Goal: Task Accomplishment & Management: Use online tool/utility

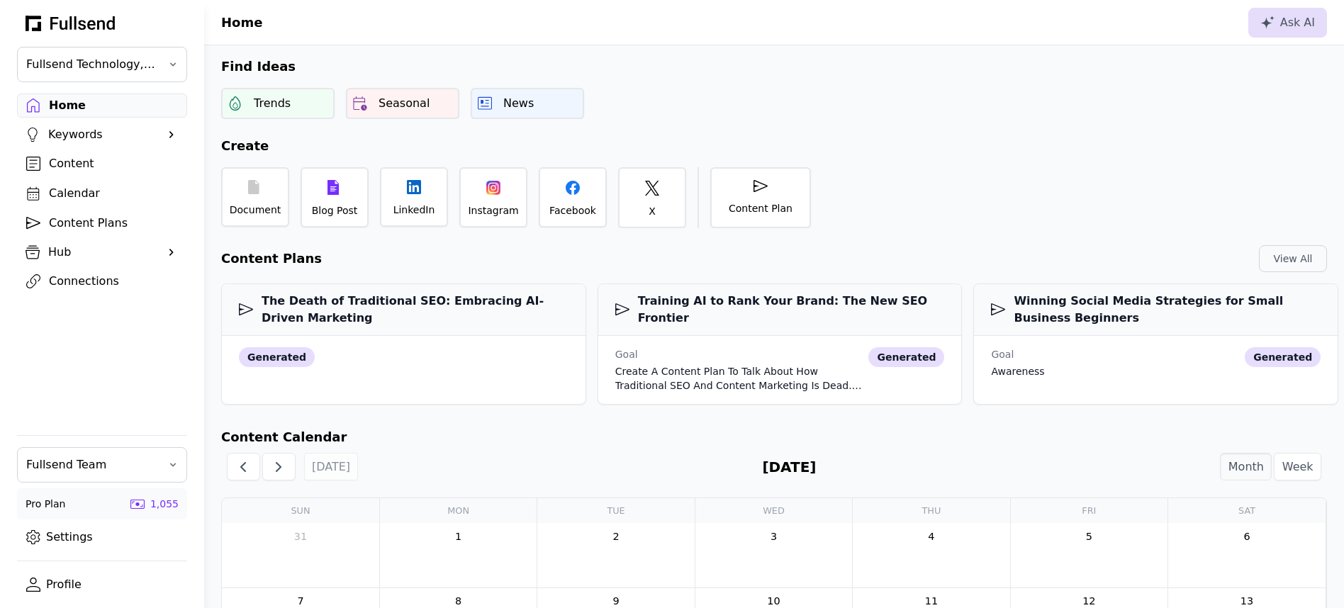
click at [101, 166] on div "Content" at bounding box center [113, 163] width 129 height 17
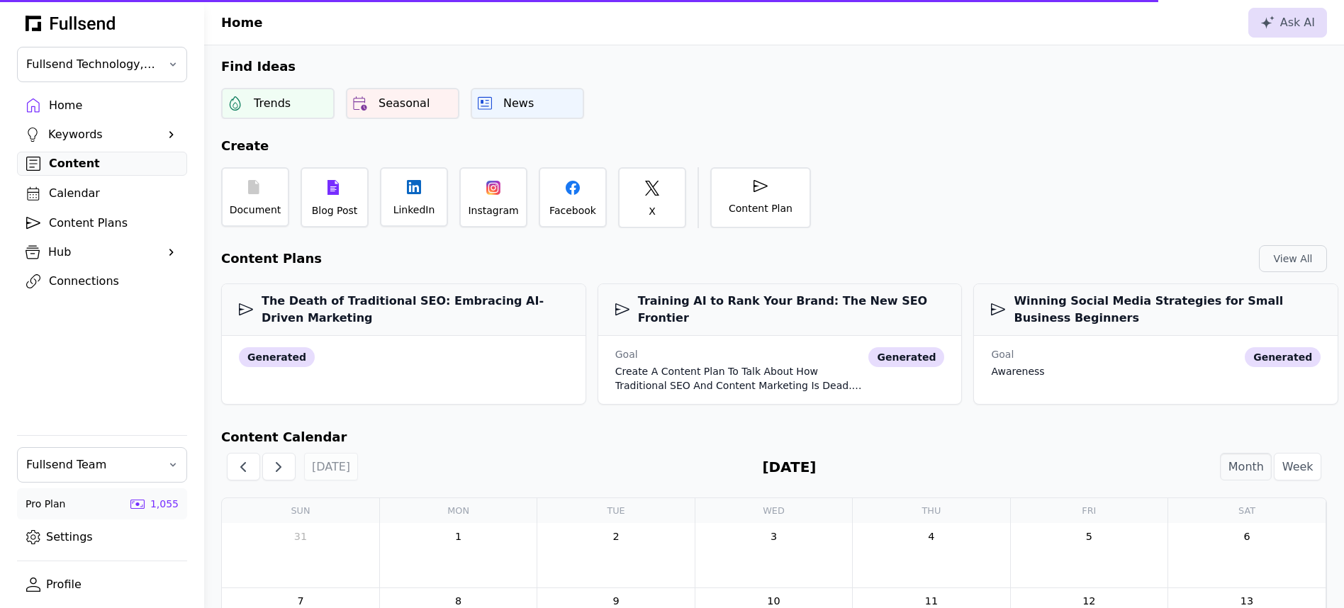
click at [66, 102] on div "Home" at bounding box center [113, 105] width 129 height 17
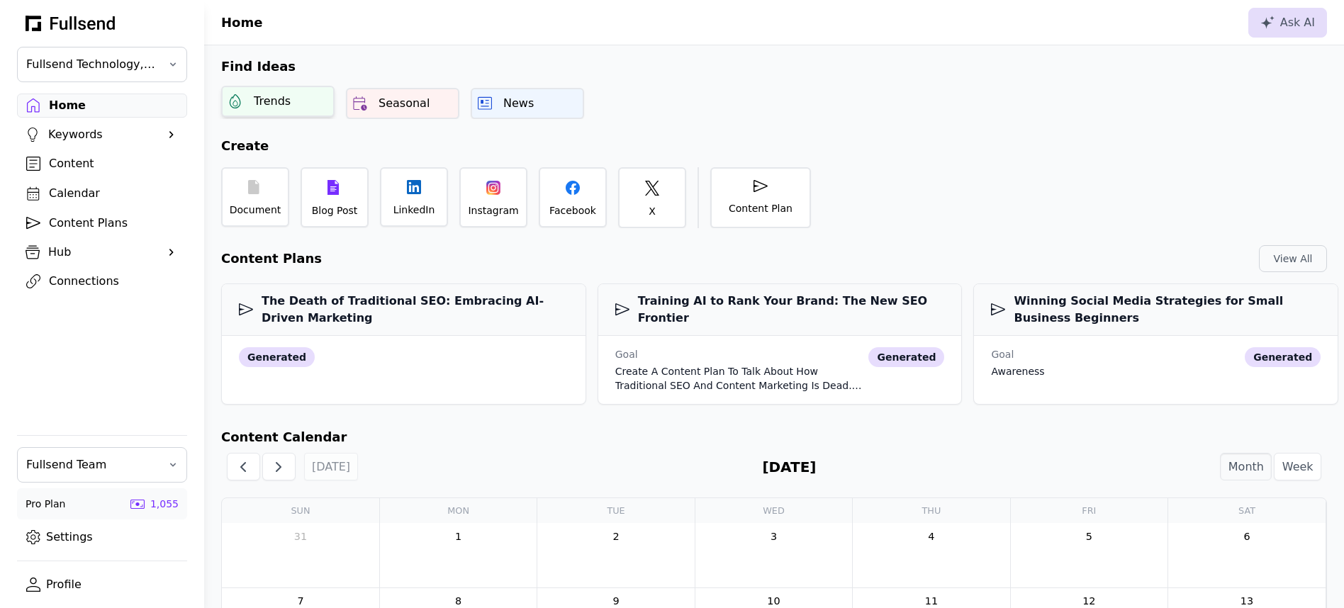
click at [303, 103] on div "Trends" at bounding box center [277, 101] width 113 height 31
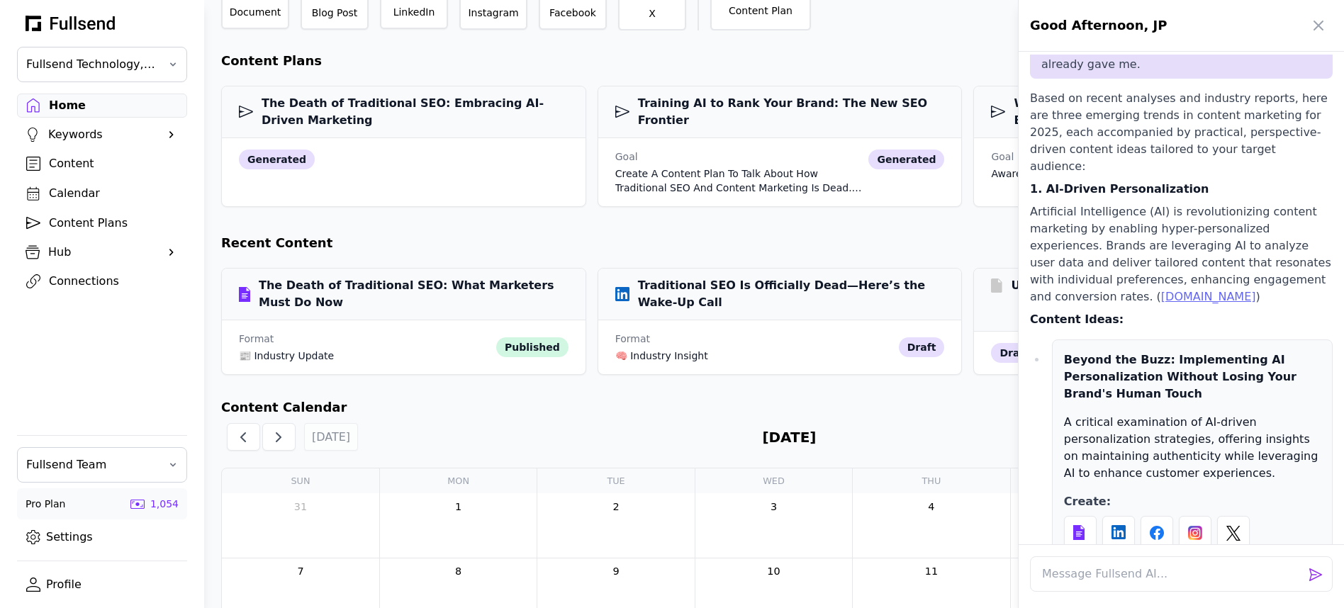
scroll to position [501, 0]
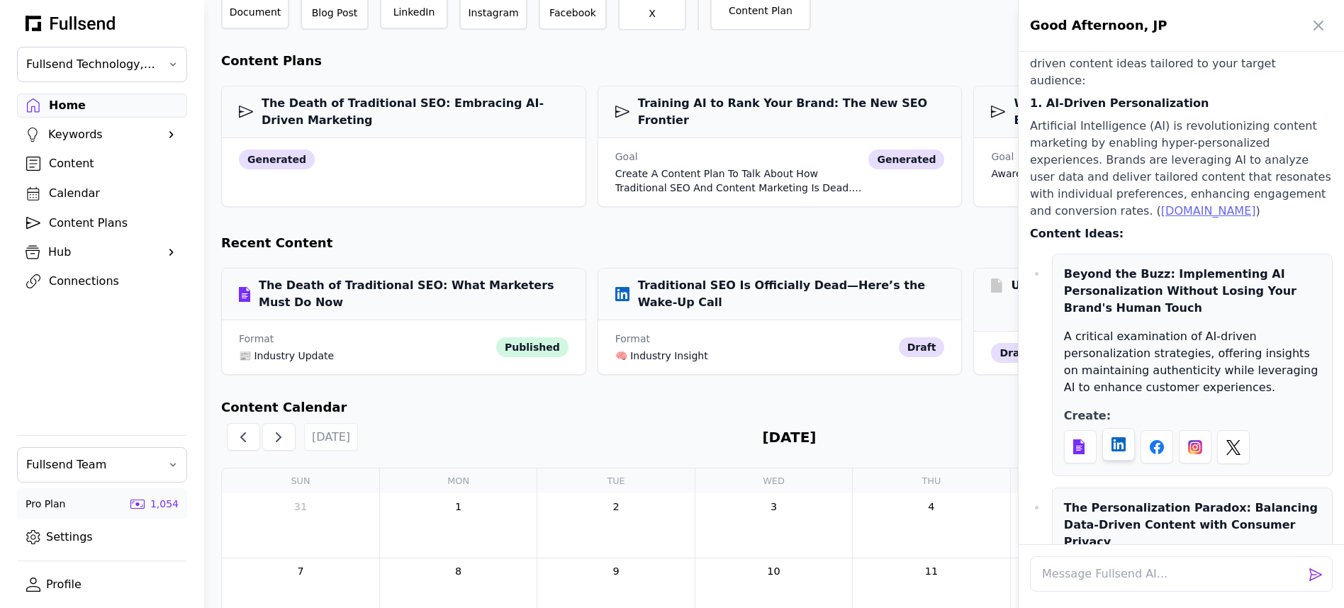
click at [1123, 428] on div at bounding box center [1118, 444] width 33 height 33
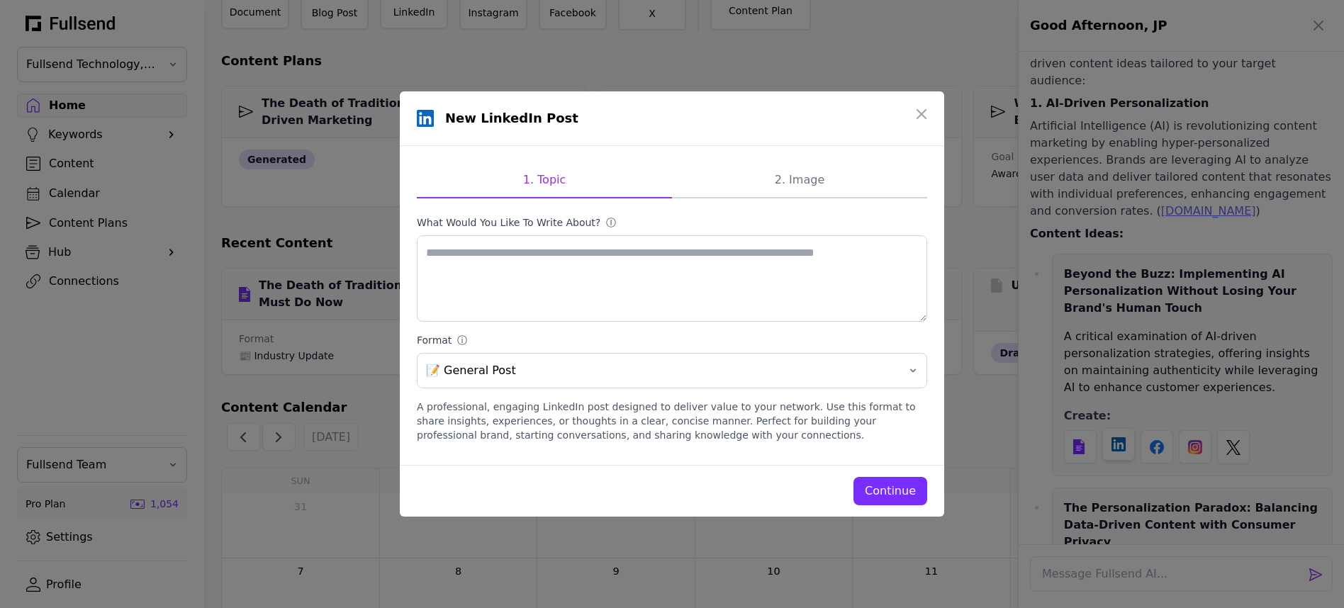
scroll to position [0, 0]
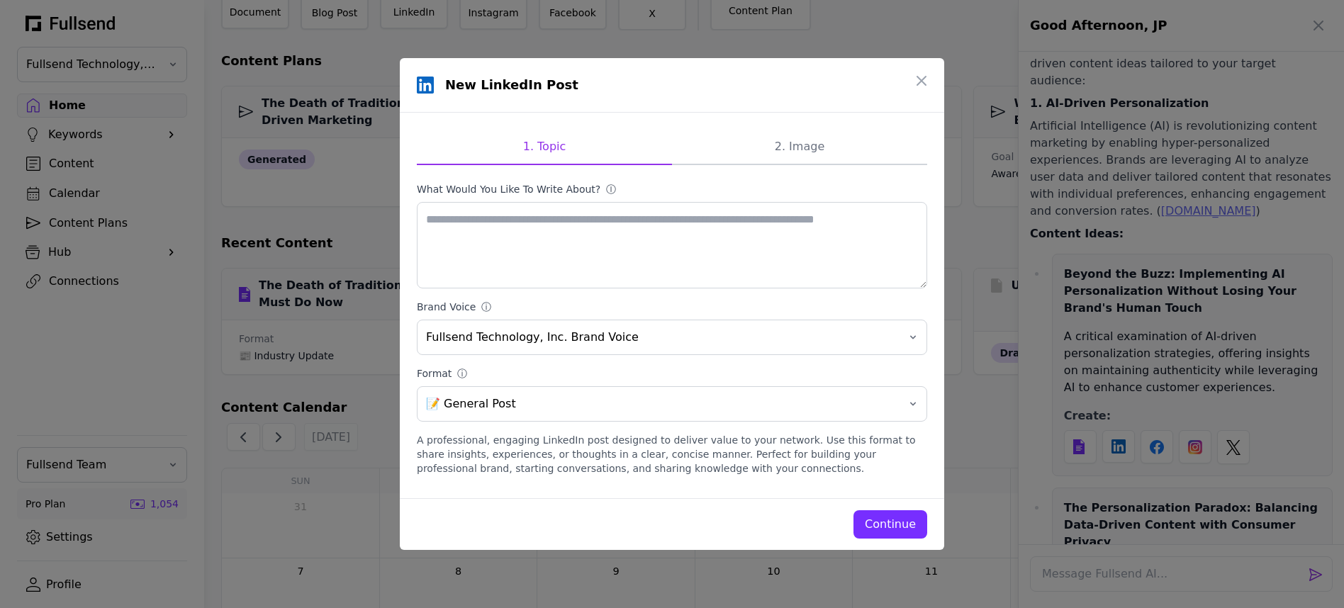
click at [886, 524] on div "Continue" at bounding box center [890, 524] width 51 height 17
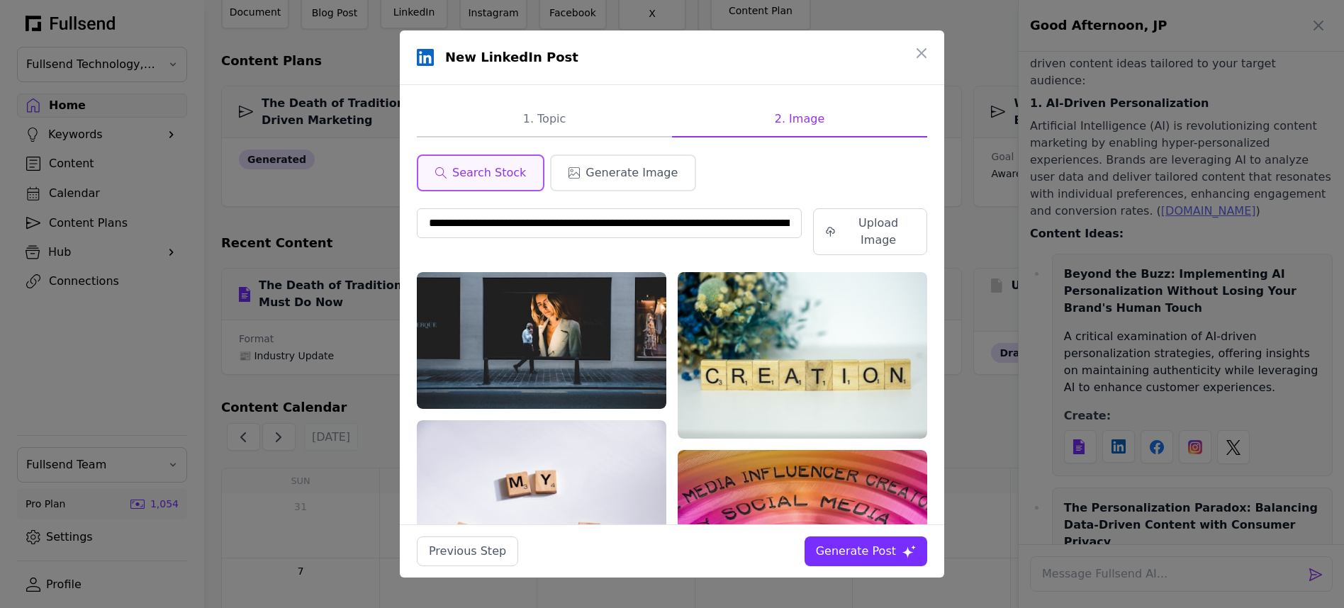
click at [874, 553] on div "Generate Post" at bounding box center [856, 551] width 80 height 17
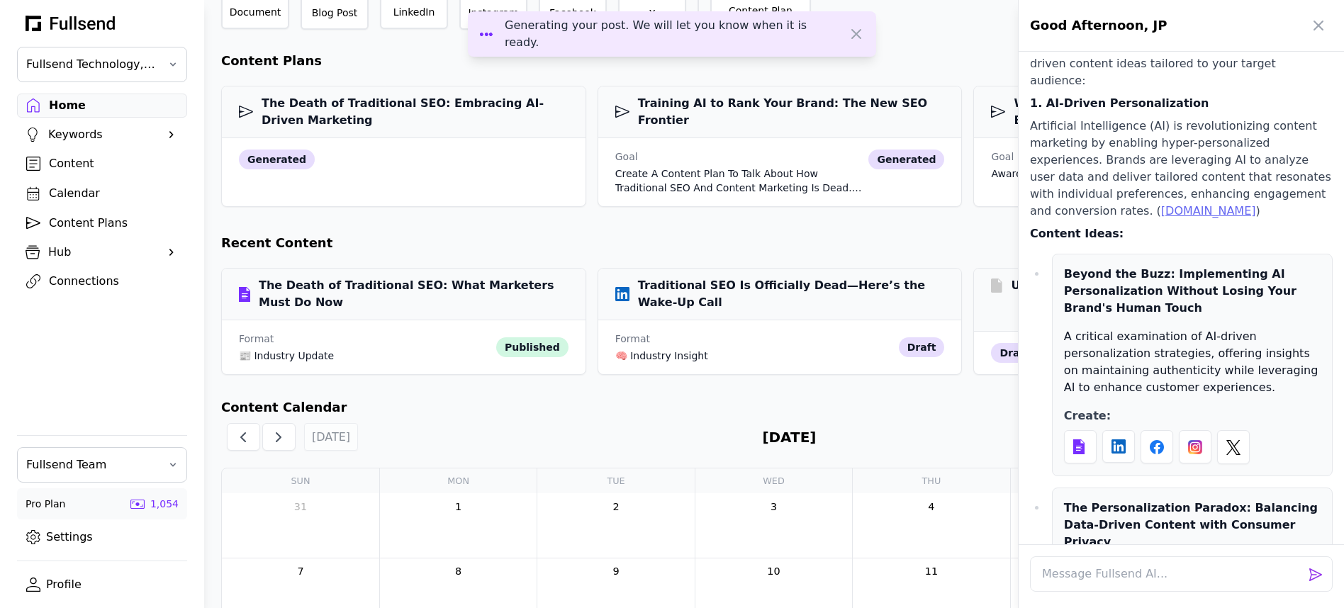
click at [77, 283] on div at bounding box center [672, 304] width 1344 height 608
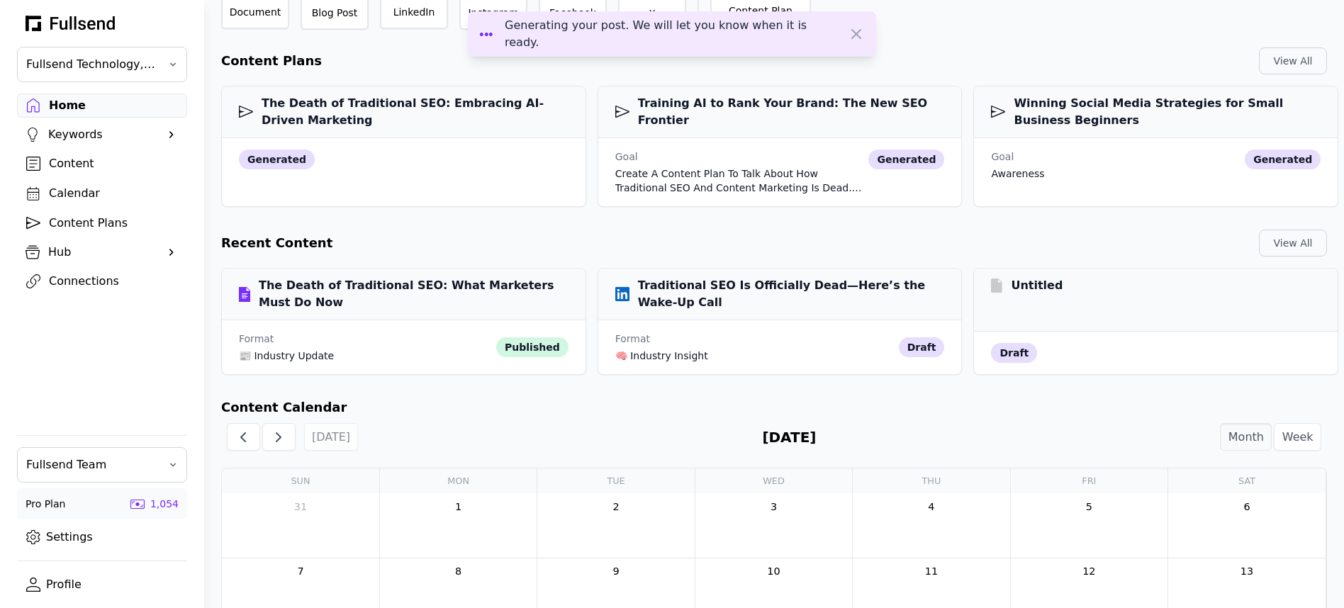
click at [69, 282] on div "Connections" at bounding box center [113, 281] width 129 height 17
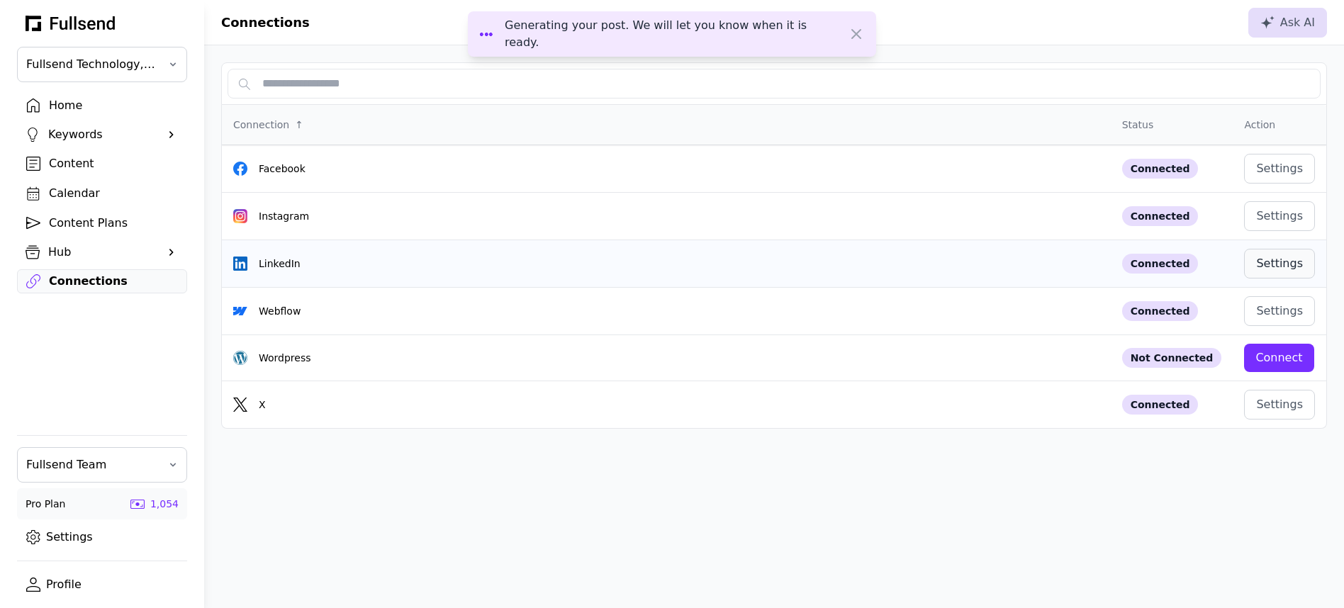
click at [1286, 265] on div "Settings" at bounding box center [1279, 263] width 47 height 17
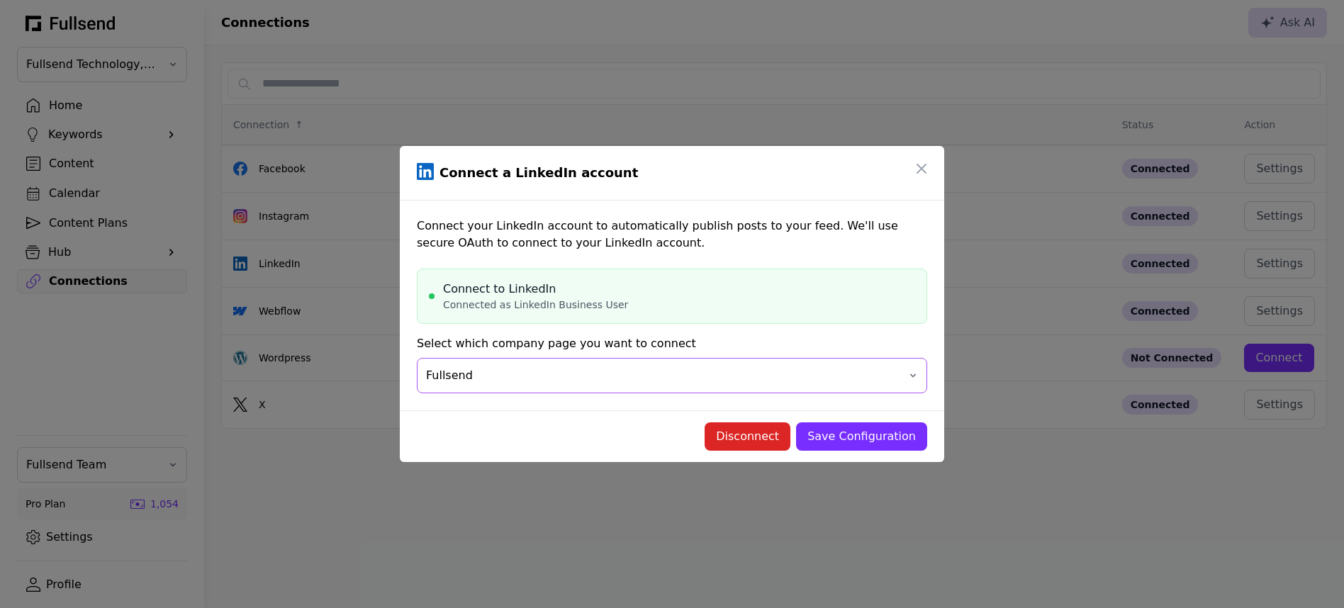
click at [531, 385] on button "Fullsend" at bounding box center [672, 375] width 510 height 35
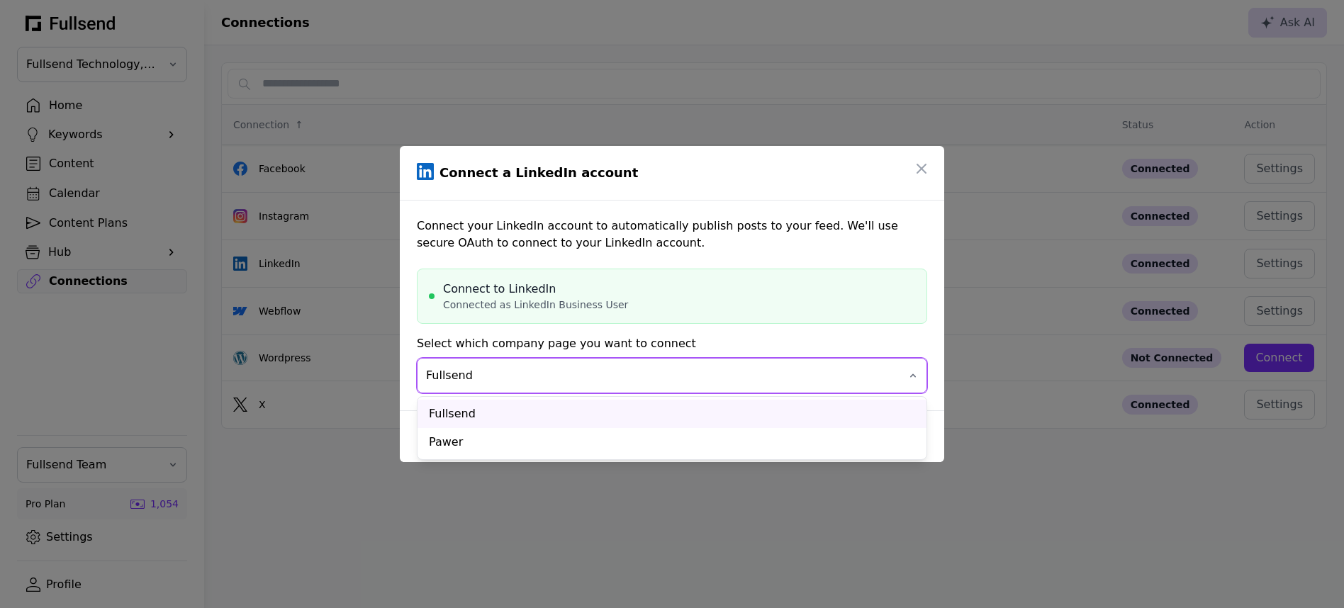
click at [531, 385] on button "Fullsend" at bounding box center [672, 375] width 510 height 35
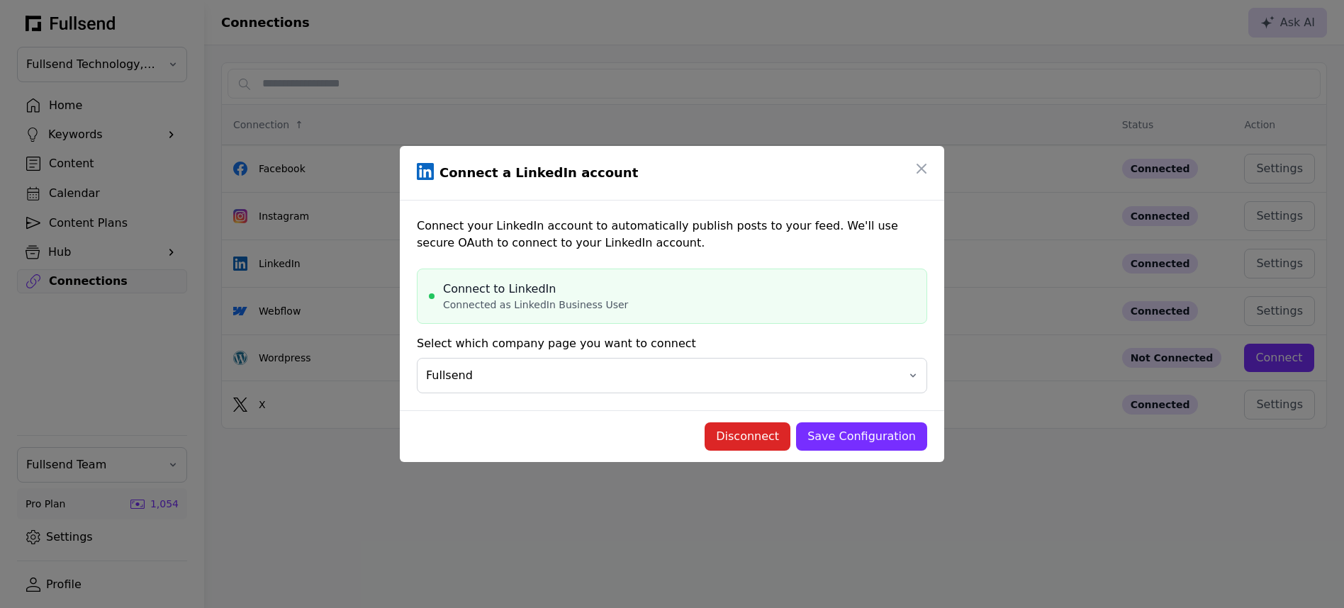
click at [833, 435] on div "Save Configuration" at bounding box center [861, 436] width 108 height 17
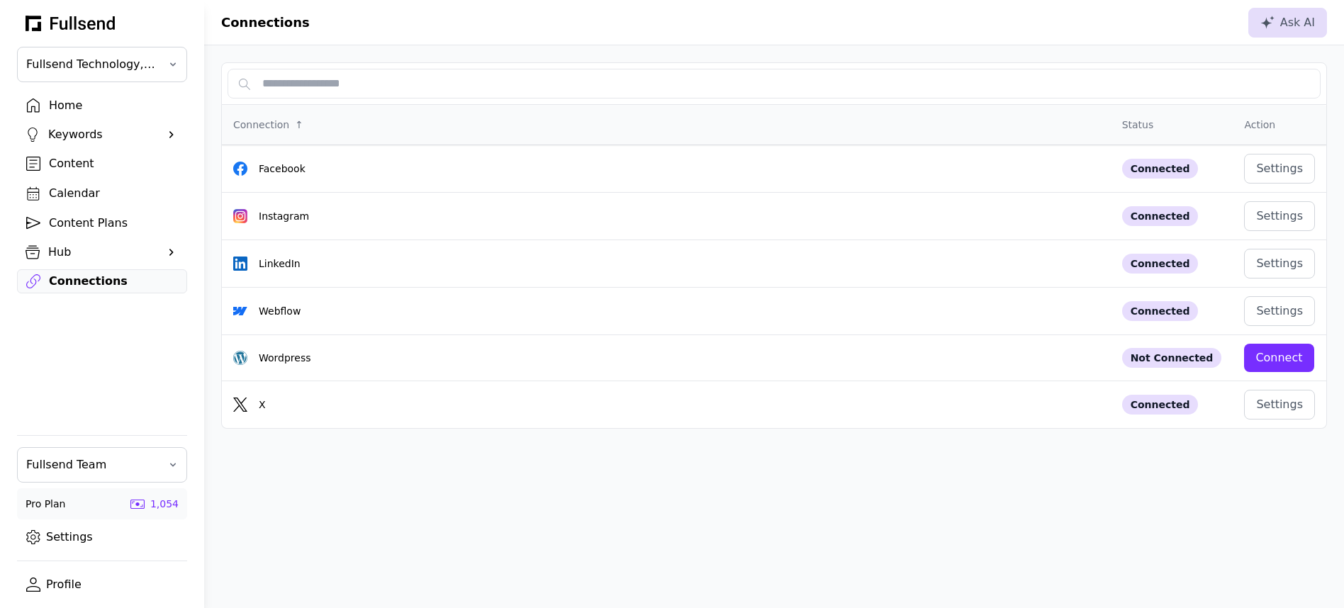
click at [72, 166] on div "Content" at bounding box center [113, 163] width 129 height 17
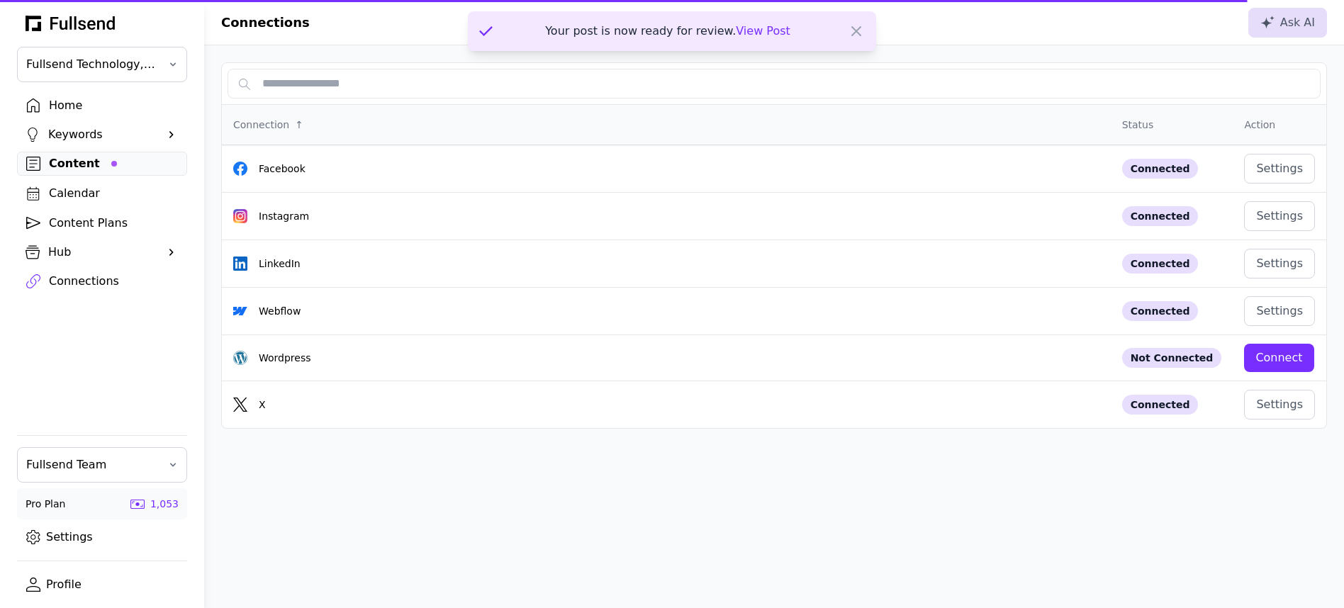
click at [96, 166] on div "Content" at bounding box center [113, 163] width 129 height 17
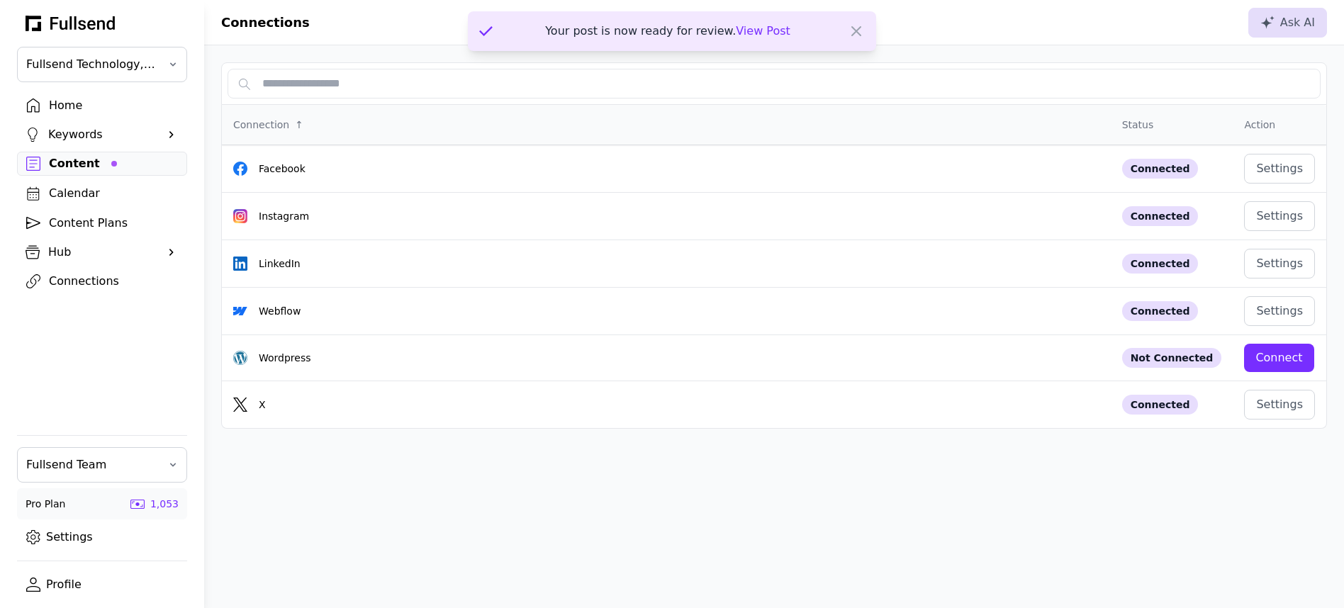
click at [741, 35] on span "View Post" at bounding box center [763, 30] width 55 height 13
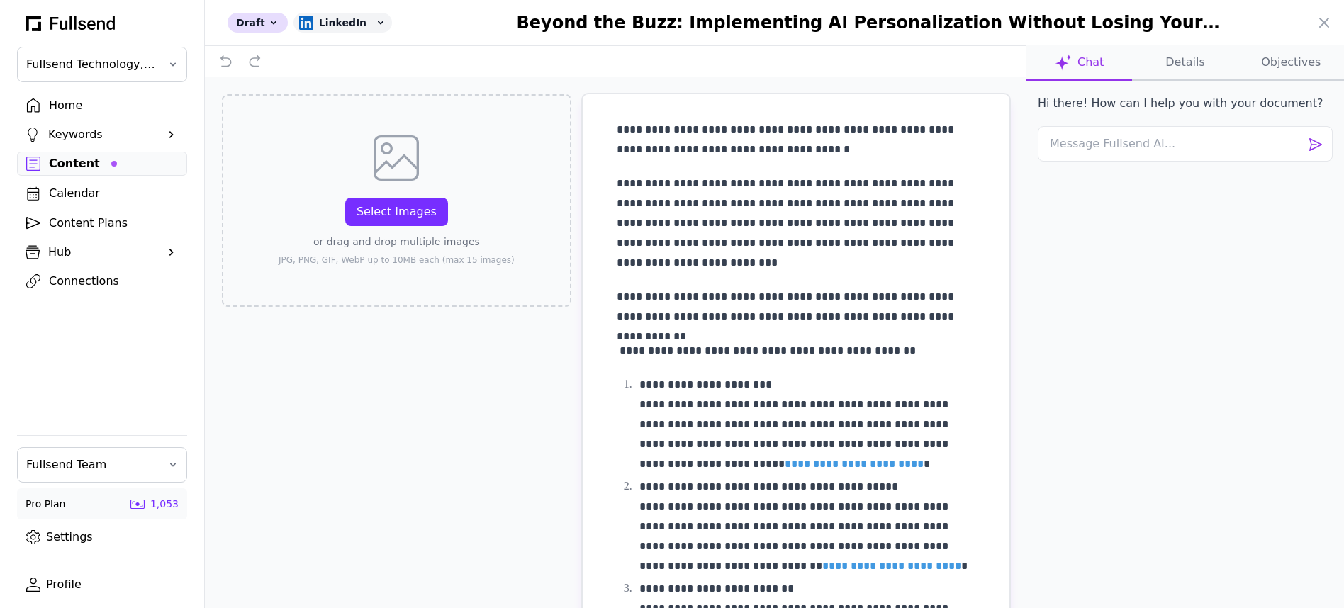
click at [1177, 78] on button "Details" at bounding box center [1185, 62] width 106 height 35
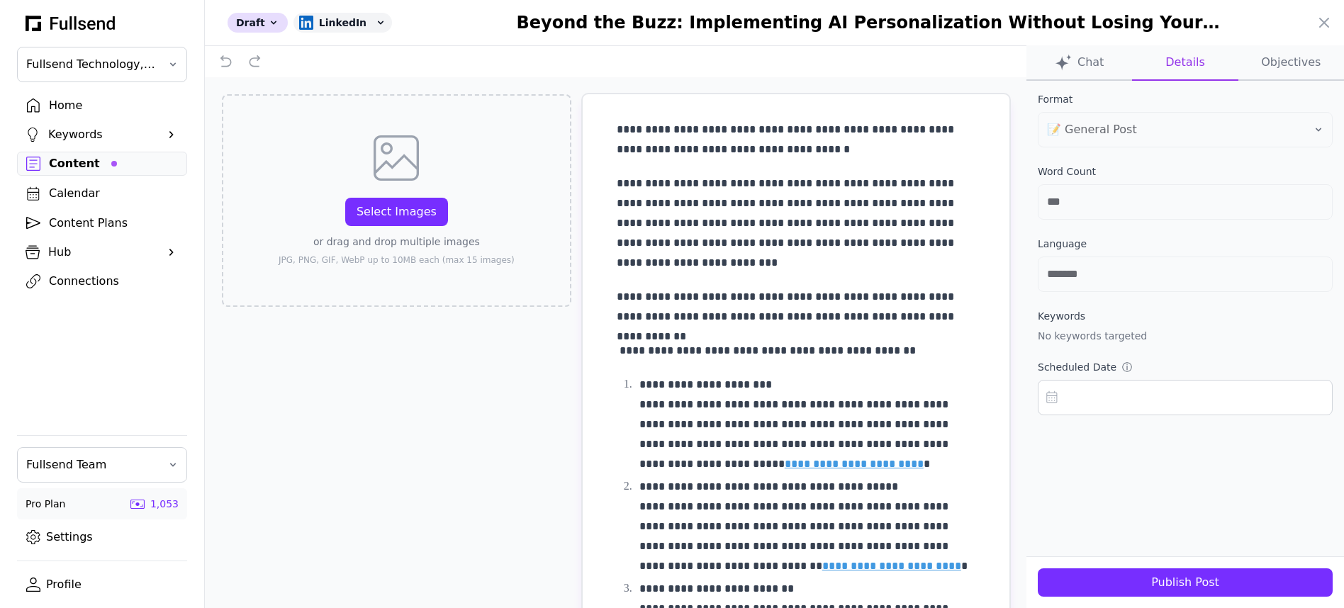
click at [1160, 586] on div "Publish Post" at bounding box center [1185, 582] width 272 height 17
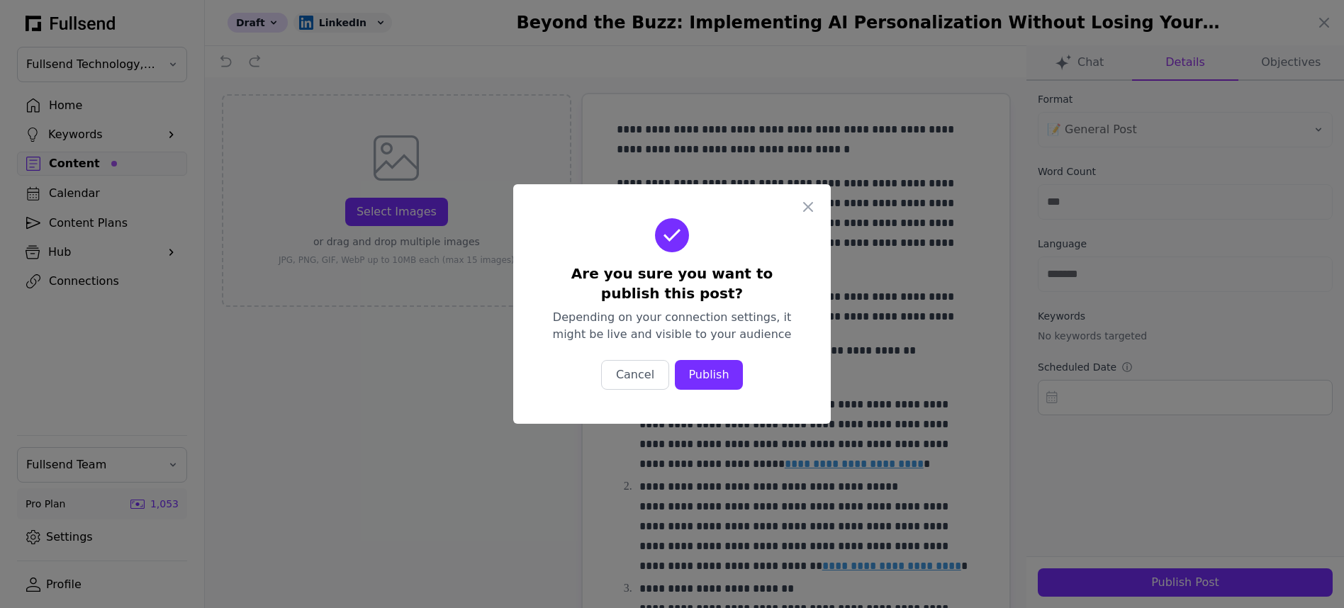
click at [716, 382] on div "Publish" at bounding box center [708, 374] width 45 height 17
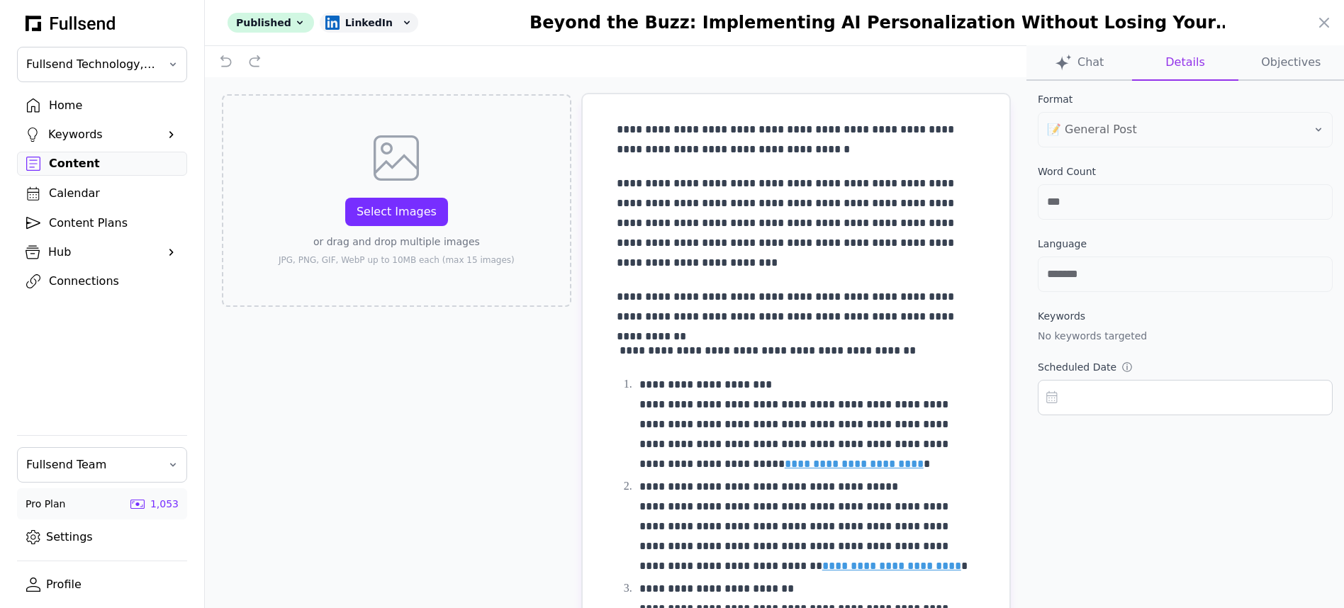
click at [91, 281] on div at bounding box center [672, 304] width 1344 height 608
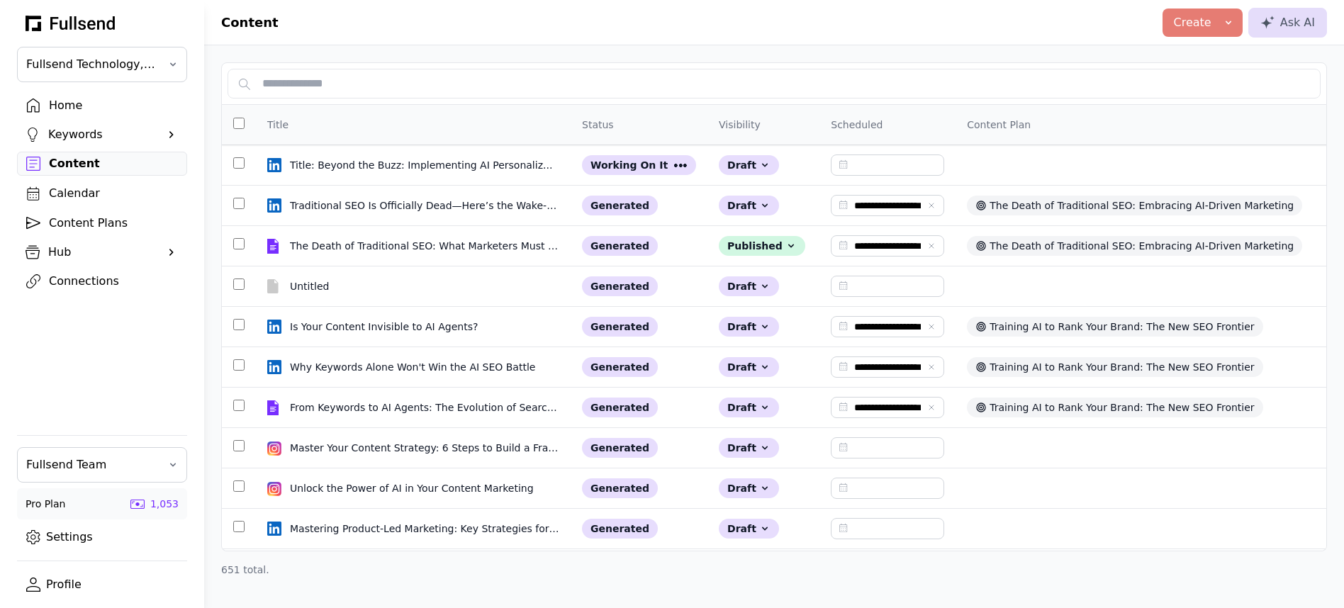
click at [73, 281] on div "Connections" at bounding box center [113, 281] width 129 height 17
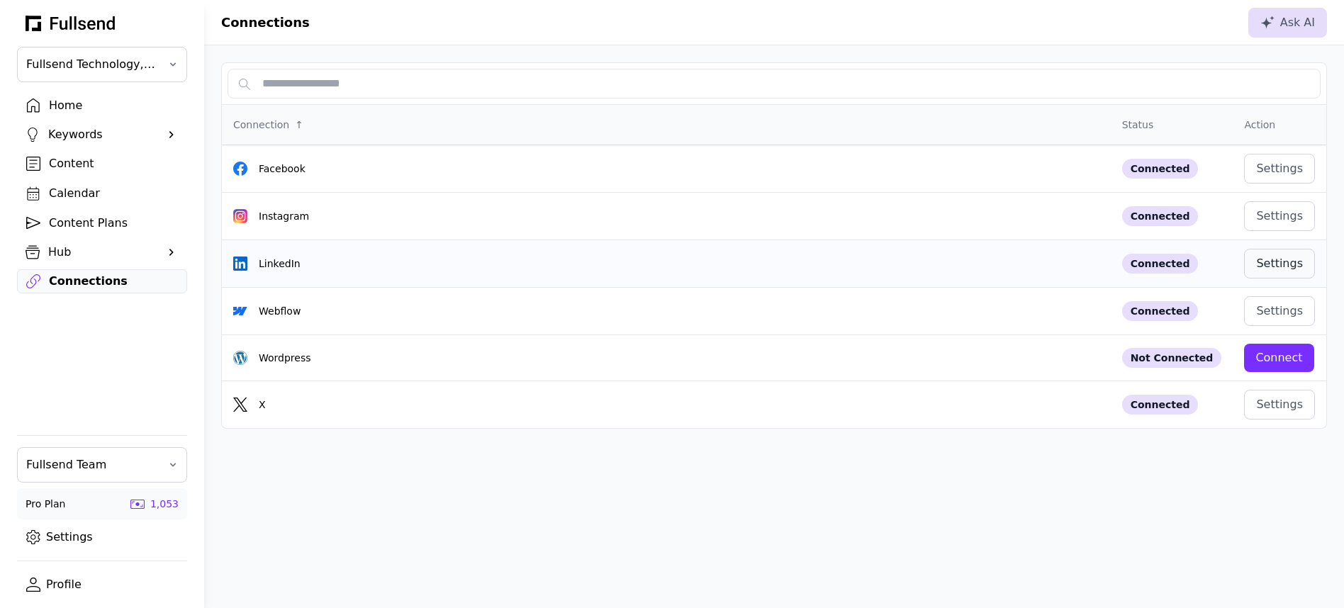
click at [1292, 266] on div "Settings" at bounding box center [1279, 263] width 47 height 17
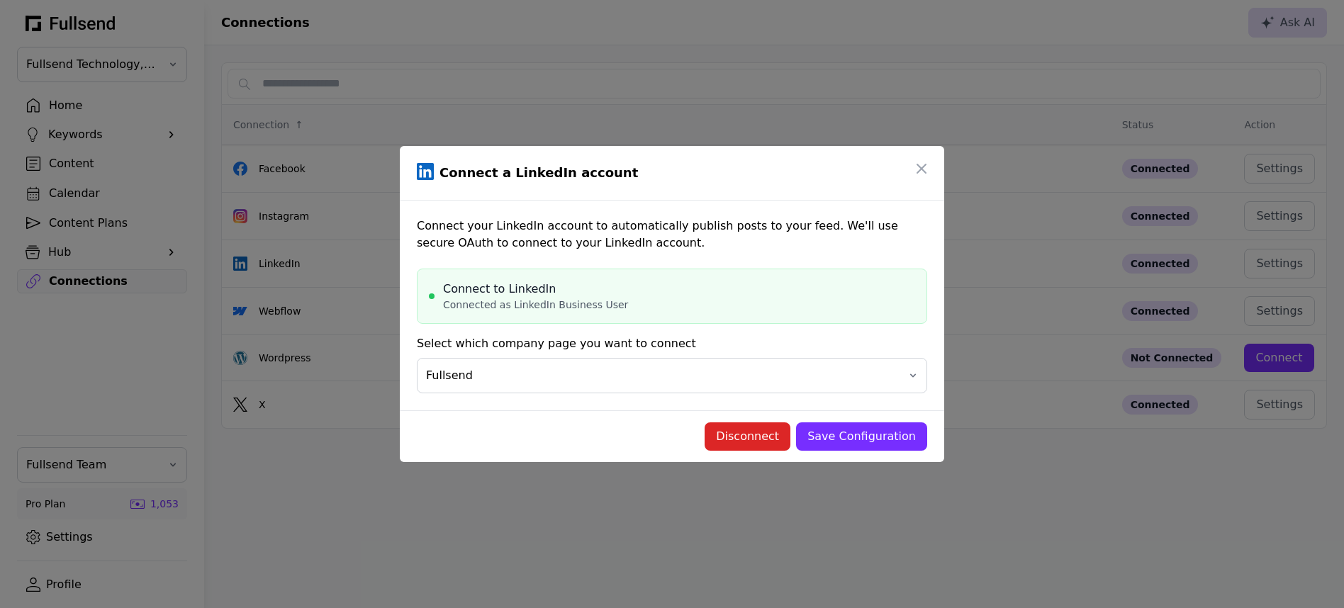
click at [709, 344] on div "Select which company page you want to connect" at bounding box center [672, 343] width 510 height 17
click at [664, 376] on span "Fullsend" at bounding box center [662, 375] width 472 height 17
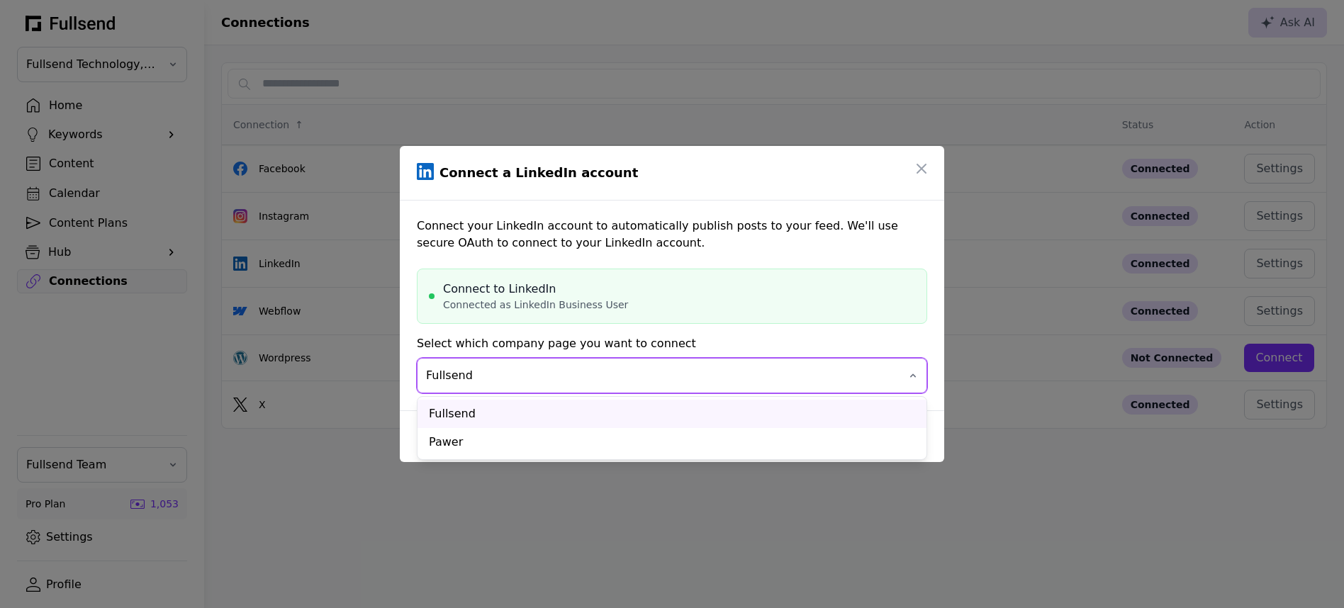
click at [721, 337] on div "Select which company page you want to connect" at bounding box center [672, 343] width 510 height 17
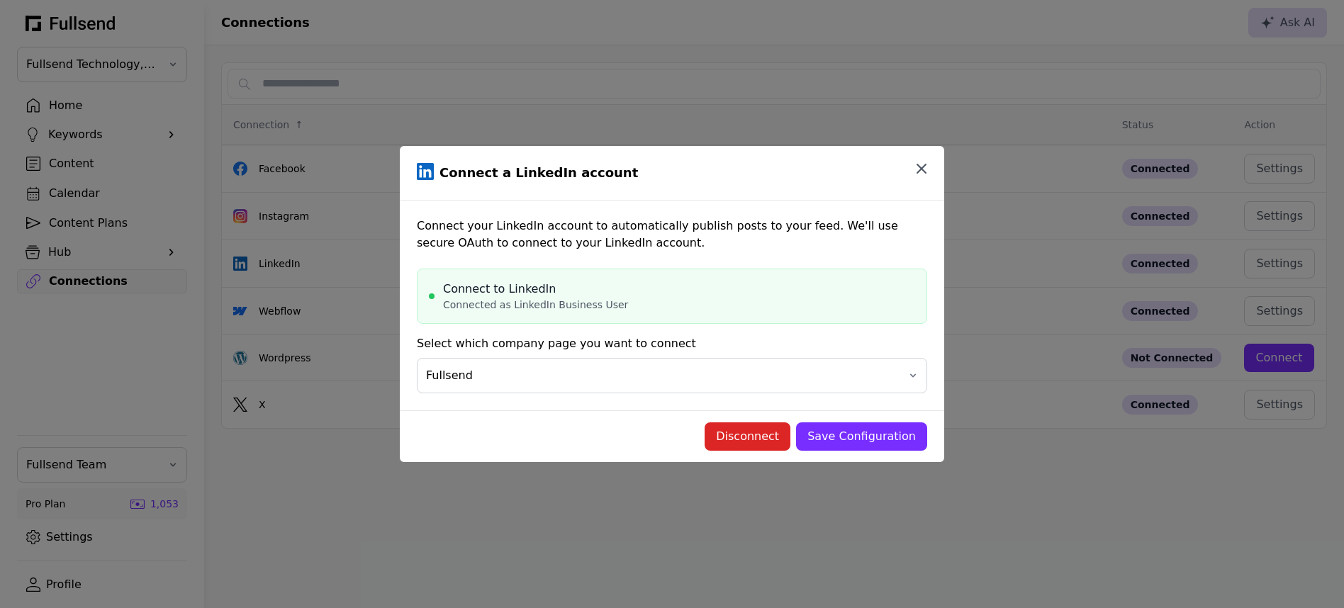
click at [923, 171] on icon "button" at bounding box center [921, 168] width 17 height 17
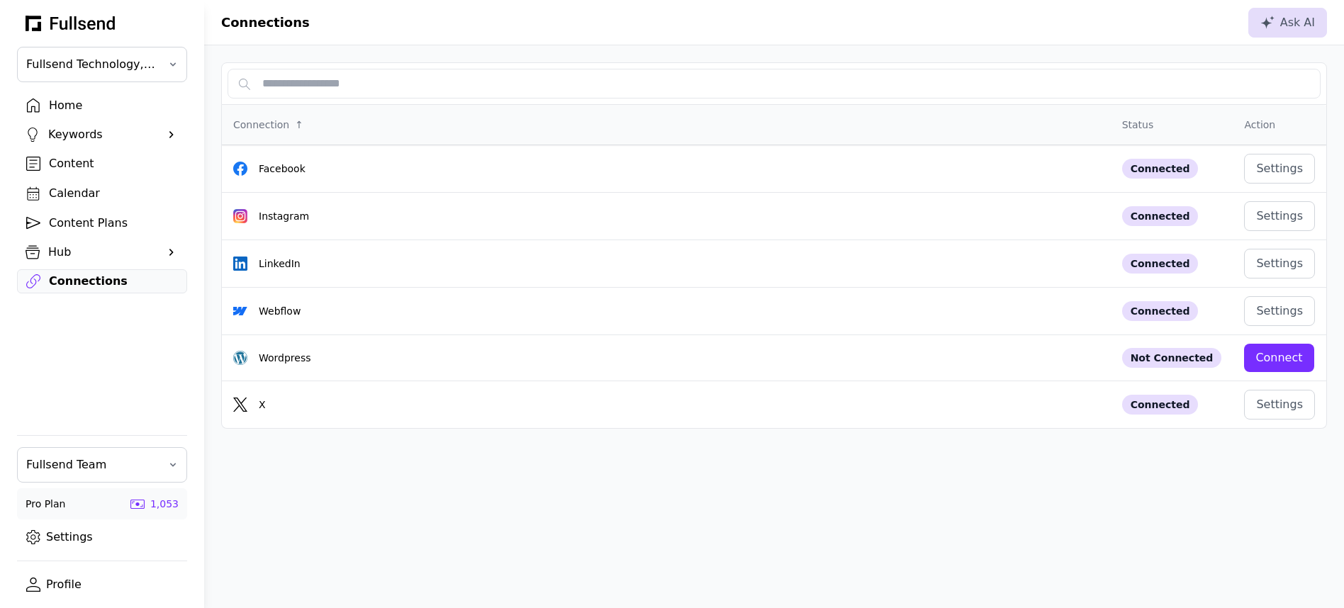
click at [69, 101] on div "Home" at bounding box center [113, 105] width 129 height 17
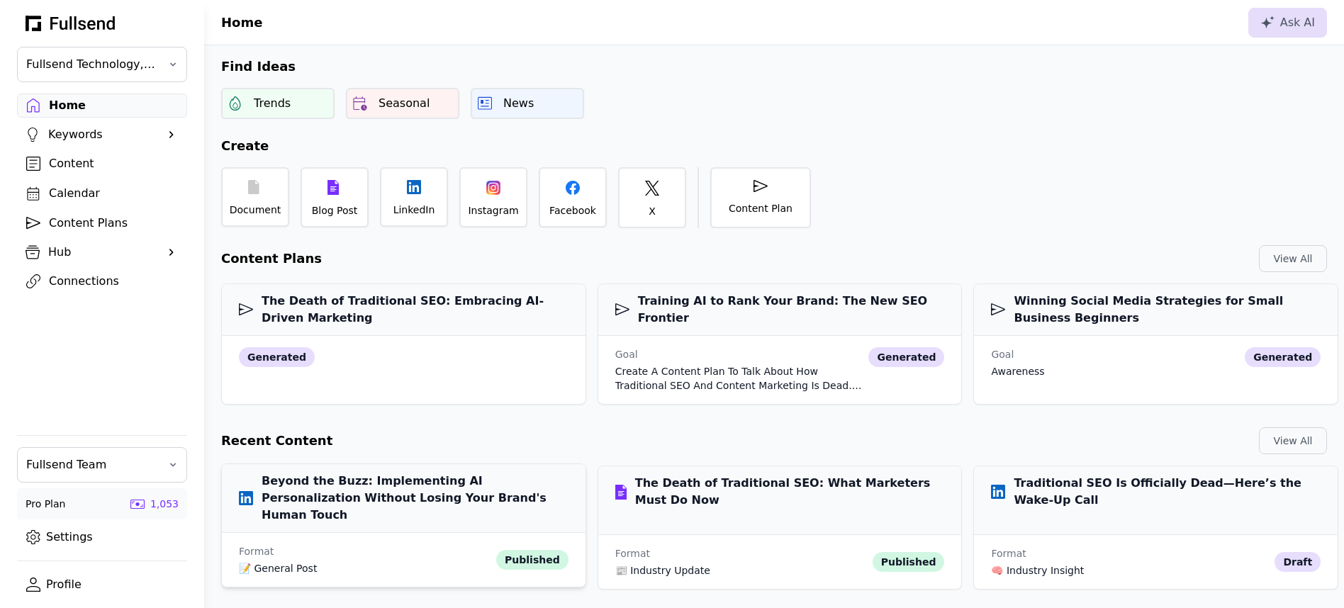
click at [387, 476] on h3 "Beyond the Buzz: Implementing AI Personalization Without Losing Your Brand's Hu…" at bounding box center [404, 498] width 330 height 51
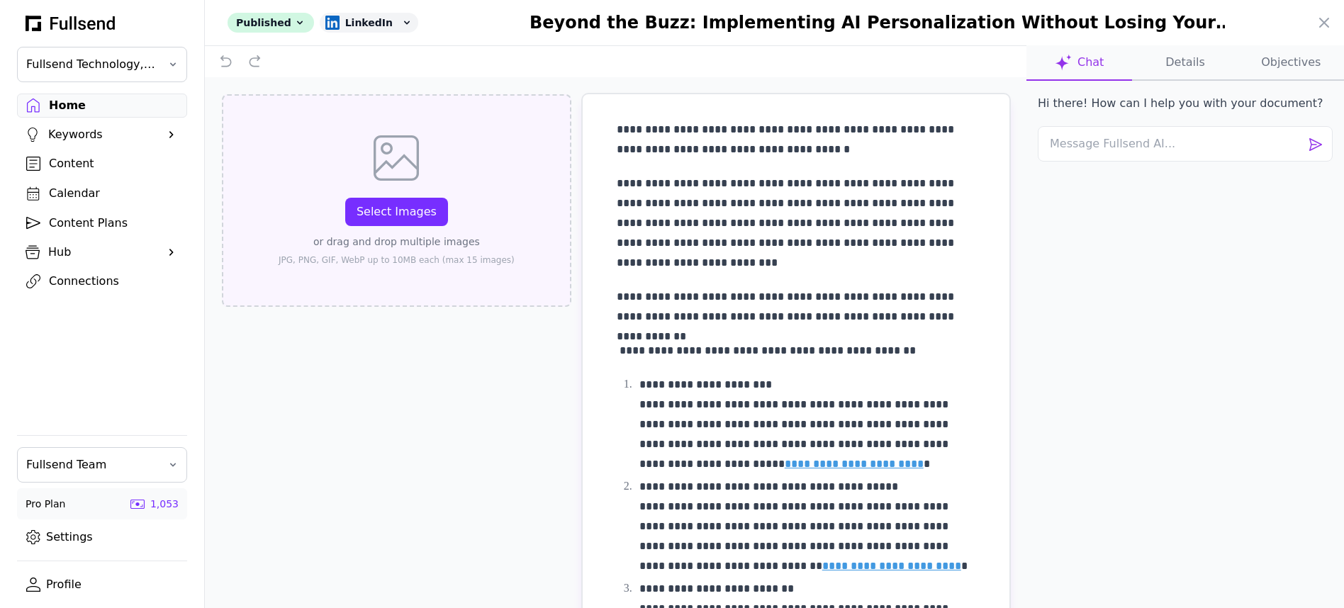
click at [423, 210] on div "Select Images" at bounding box center [396, 211] width 80 height 17
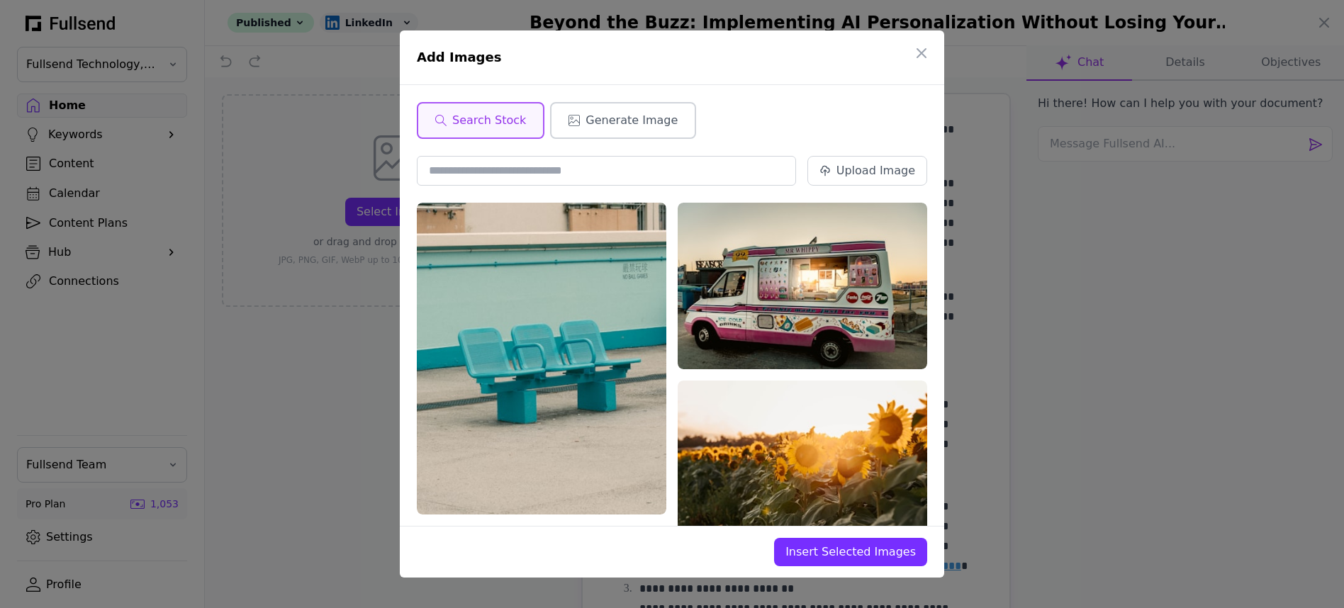
click at [587, 132] on button "Generate Image" at bounding box center [623, 120] width 146 height 37
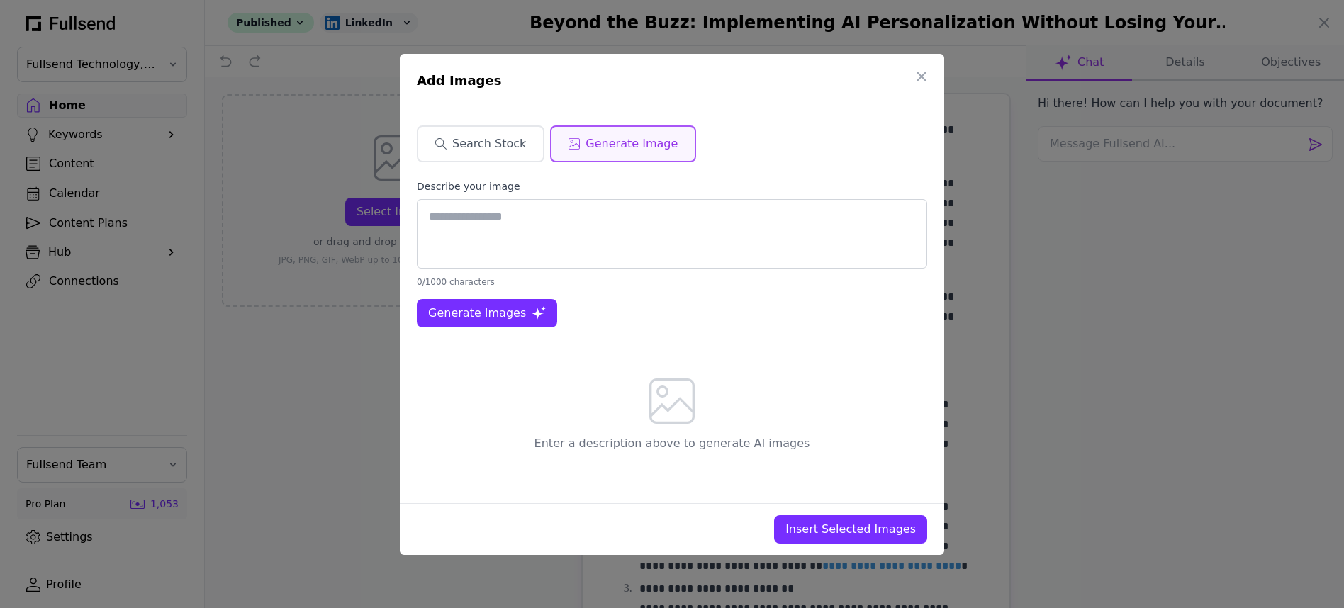
click at [517, 229] on textarea at bounding box center [672, 233] width 510 height 69
type textarea "**********"
click at [505, 315] on span "Generate Images" at bounding box center [477, 313] width 98 height 17
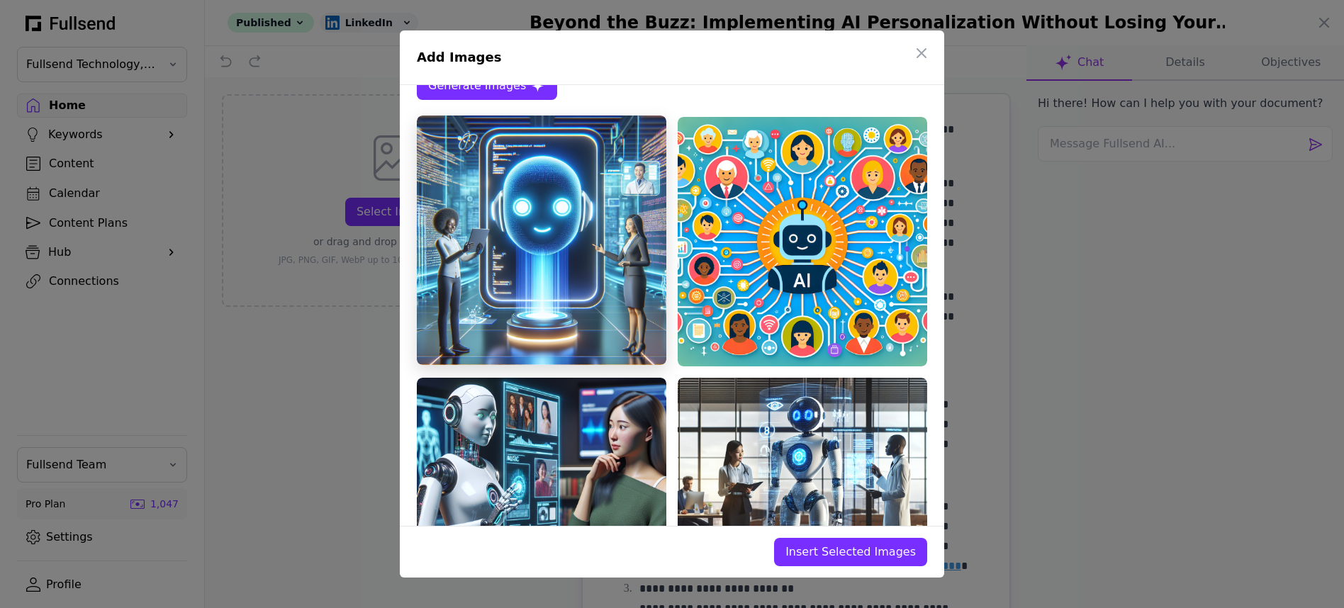
scroll to position [369, 0]
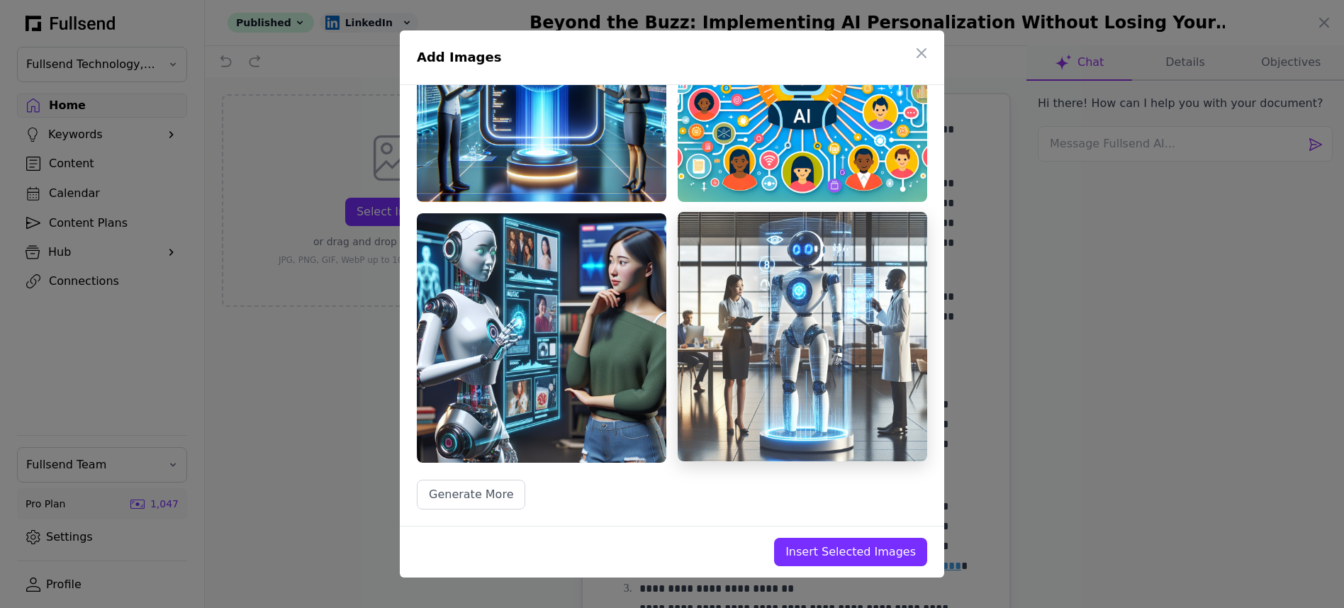
click at [784, 319] on img at bounding box center [801, 336] width 249 height 249
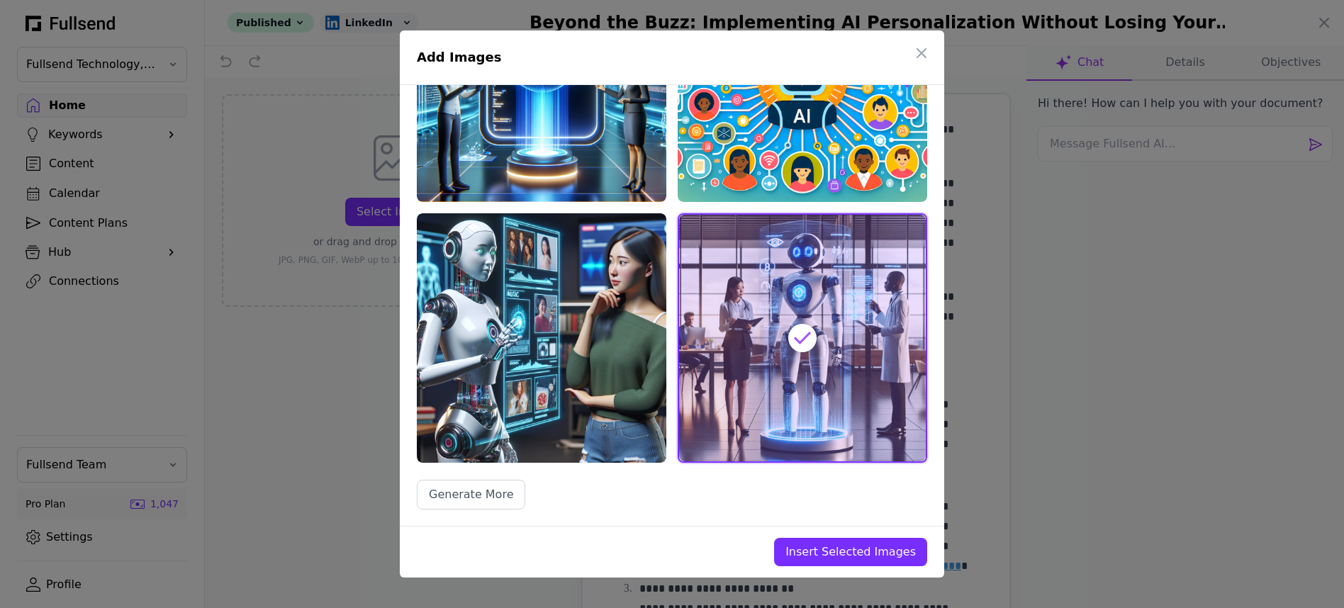
click at [830, 556] on span "Insert Selected Images" at bounding box center [850, 552] width 130 height 17
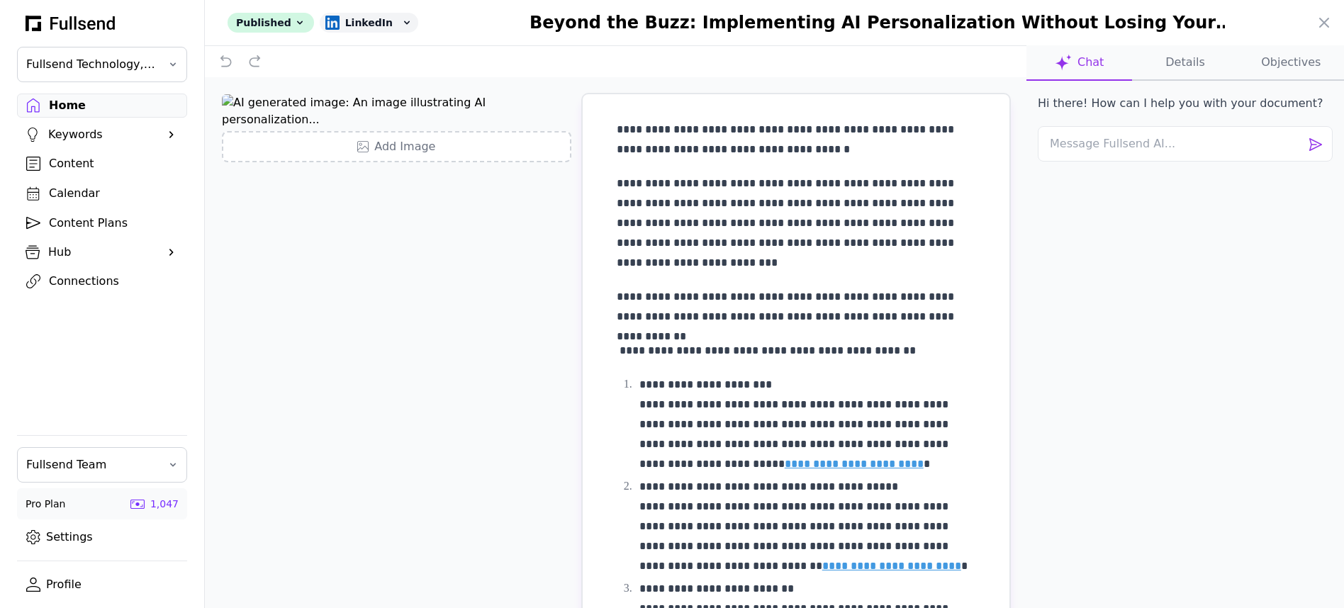
click at [87, 279] on div at bounding box center [672, 304] width 1344 height 608
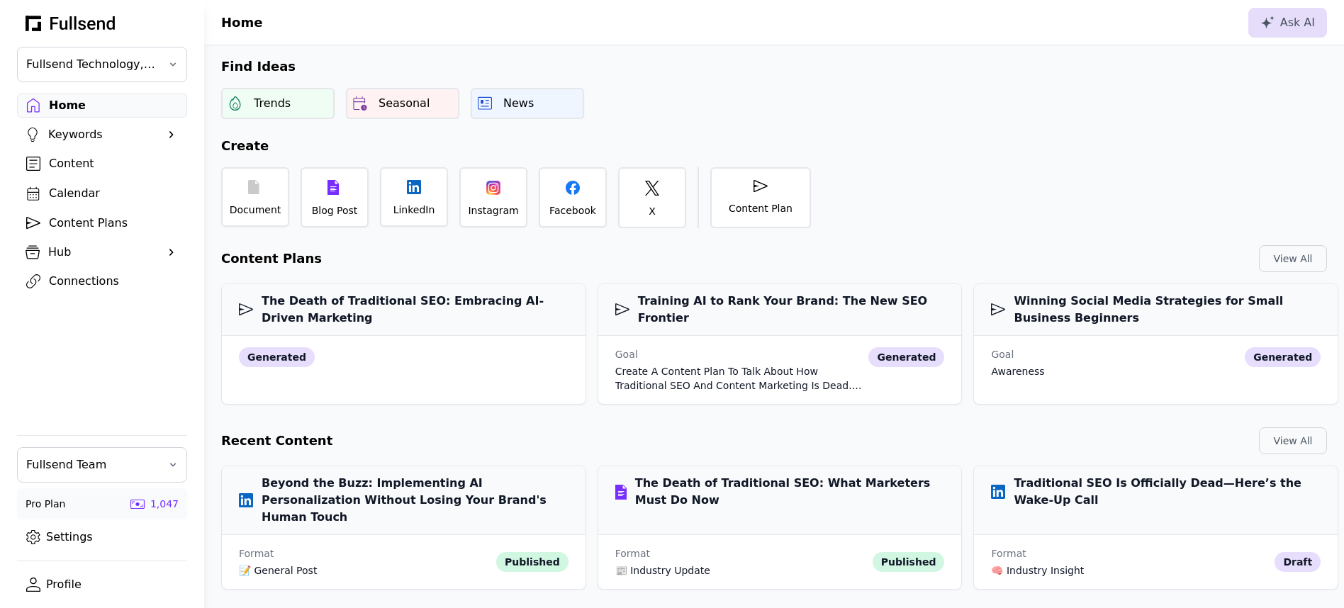
click at [92, 278] on div "Connections" at bounding box center [113, 281] width 129 height 17
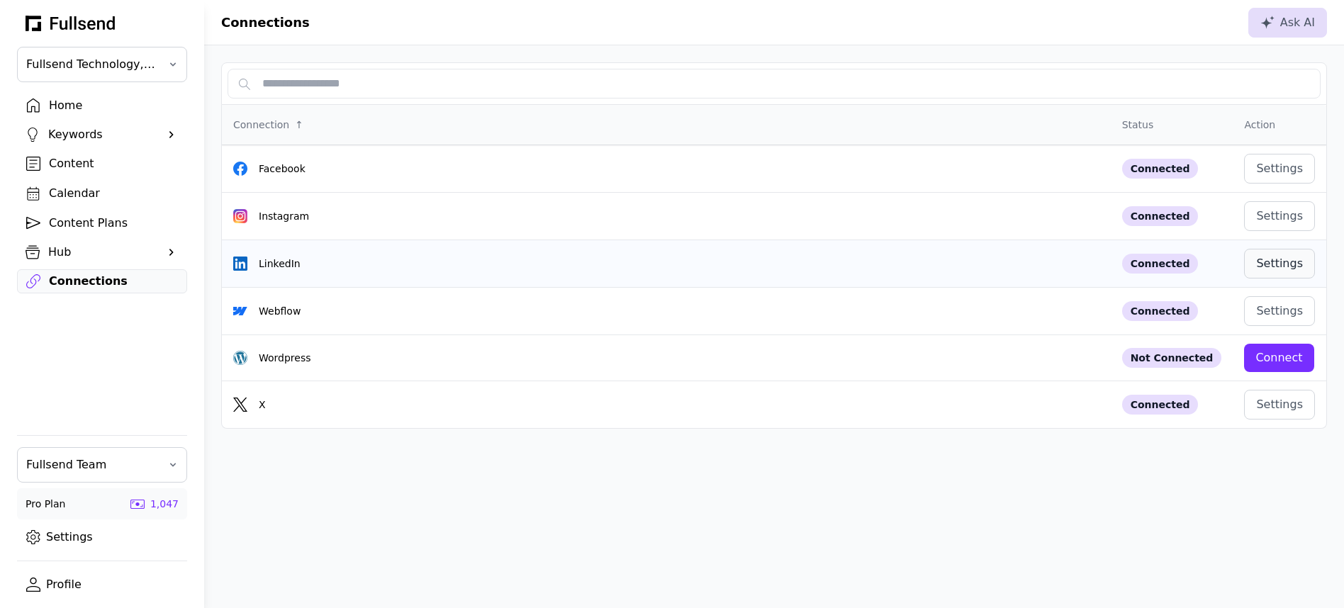
click at [1292, 269] on div "Settings" at bounding box center [1279, 263] width 47 height 17
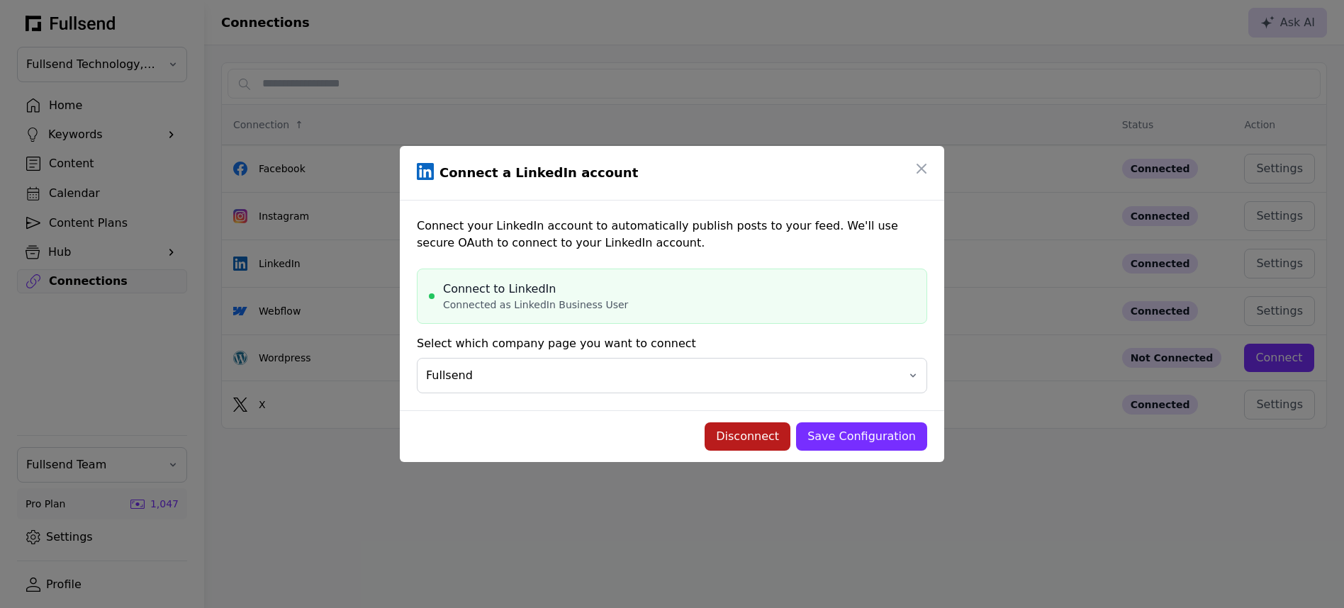
click at [772, 436] on div "Disconnect" at bounding box center [747, 436] width 63 height 17
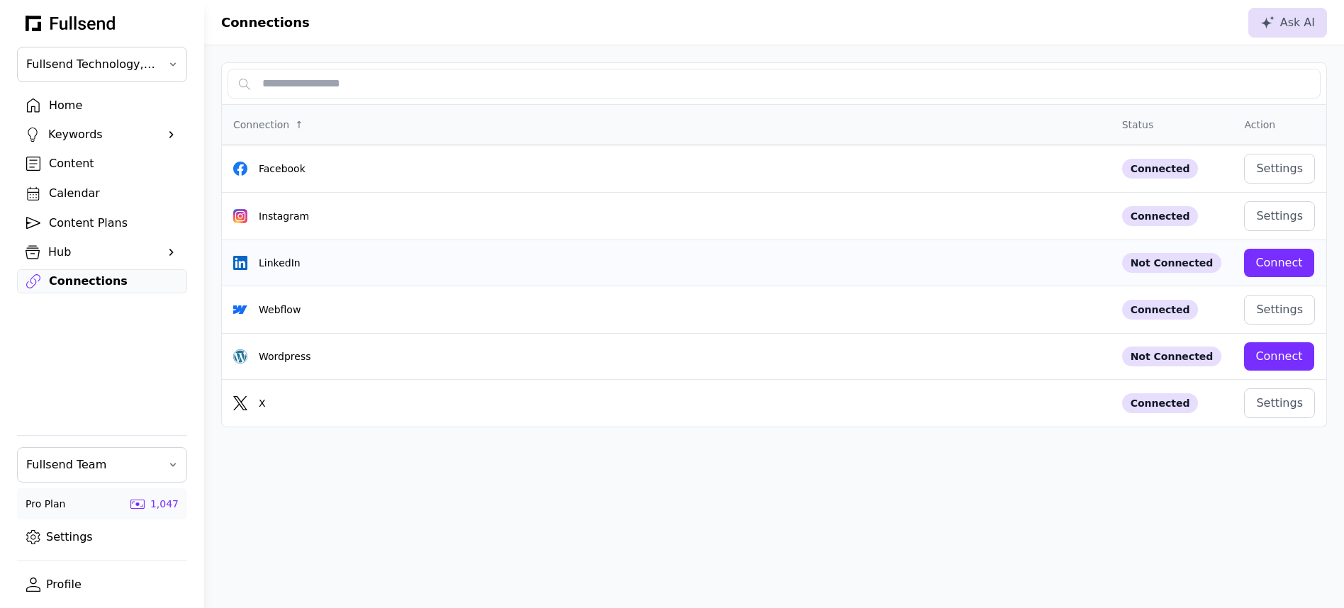
click at [1266, 270] on div "Connect" at bounding box center [1278, 262] width 47 height 17
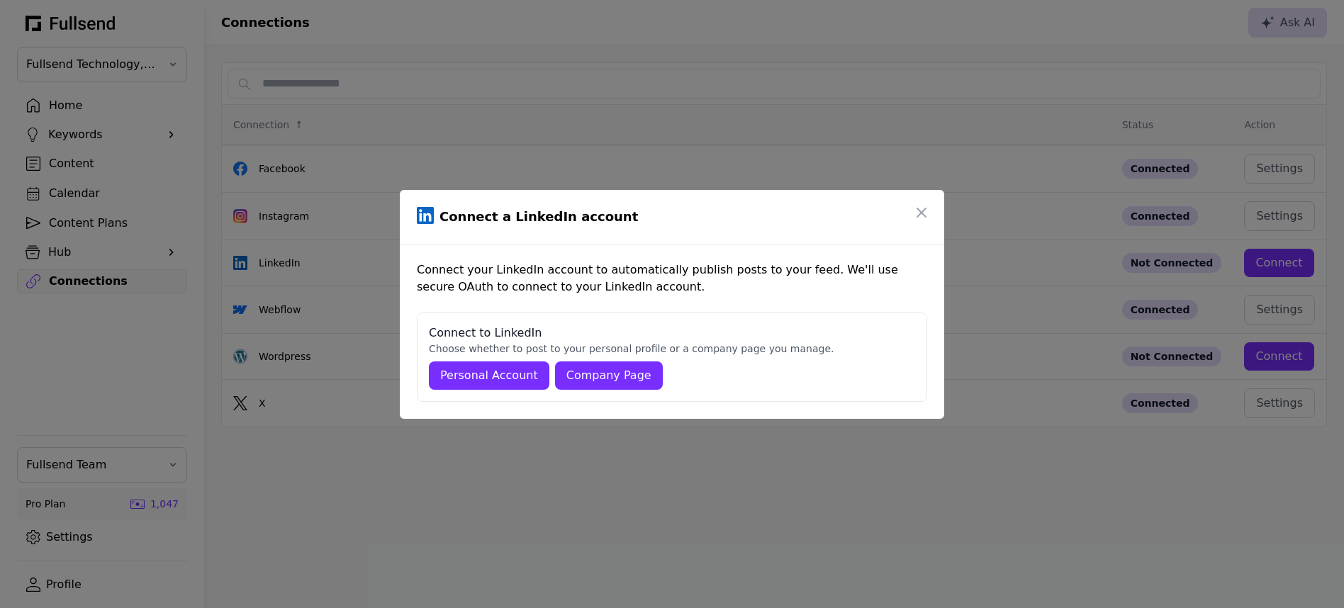
click at [509, 374] on div "Personal Account" at bounding box center [489, 375] width 98 height 17
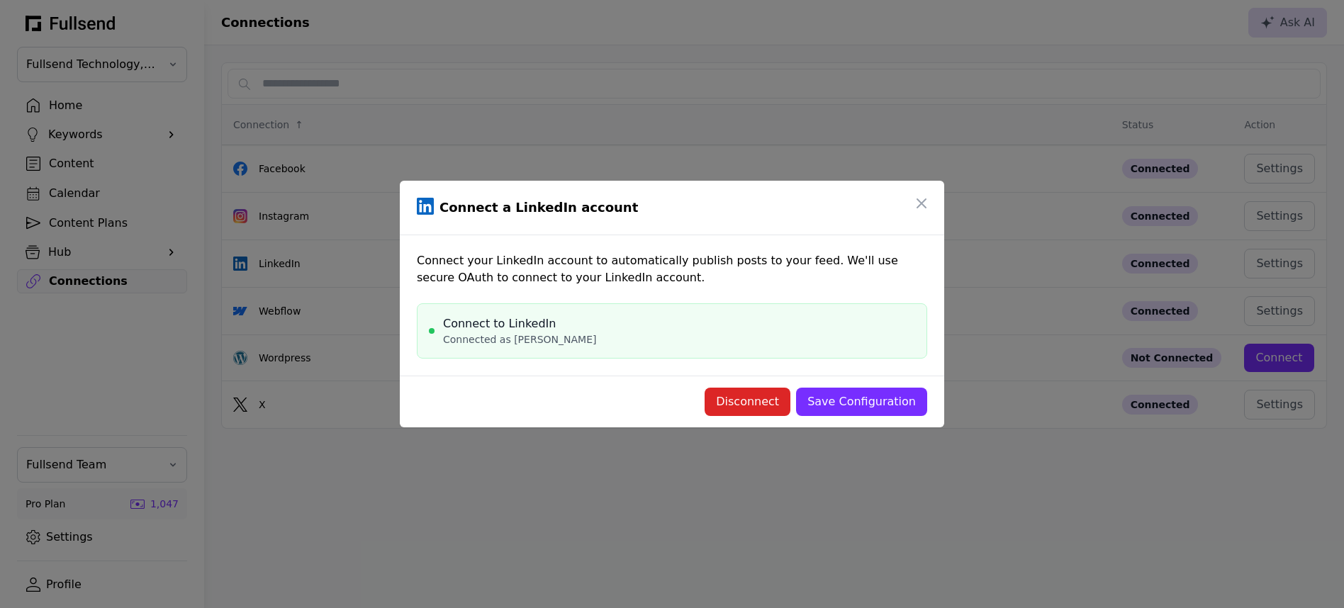
click at [845, 409] on div "Save Configuration" at bounding box center [861, 401] width 108 height 17
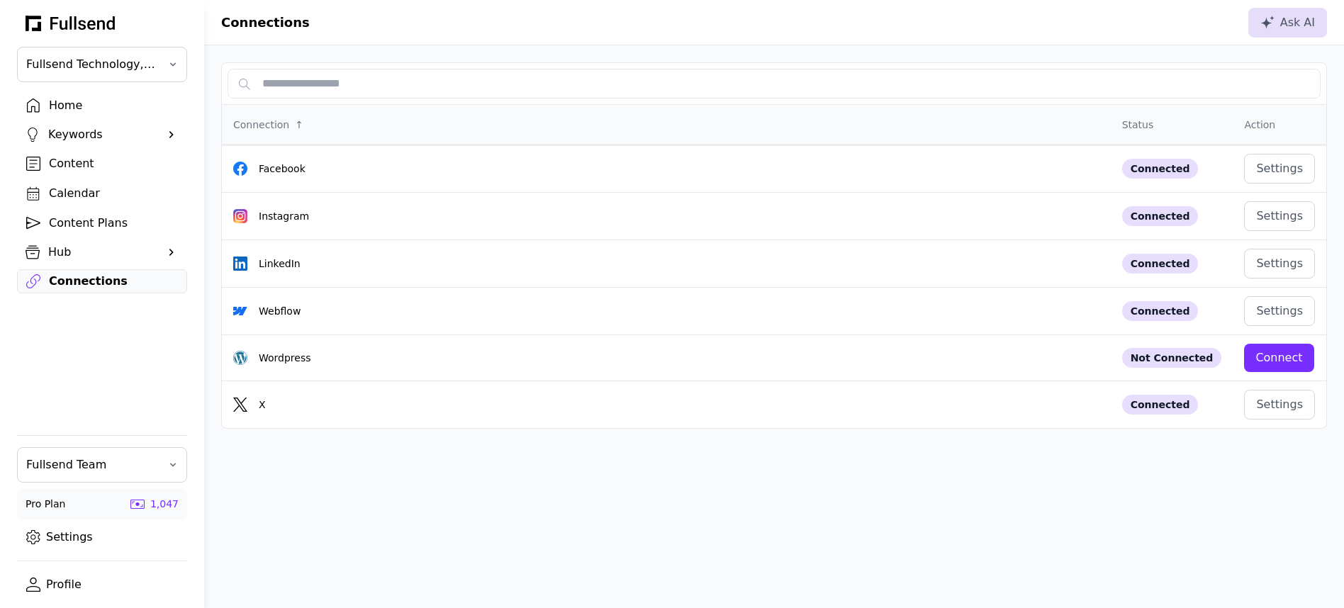
click at [69, 105] on div "Home" at bounding box center [113, 105] width 129 height 17
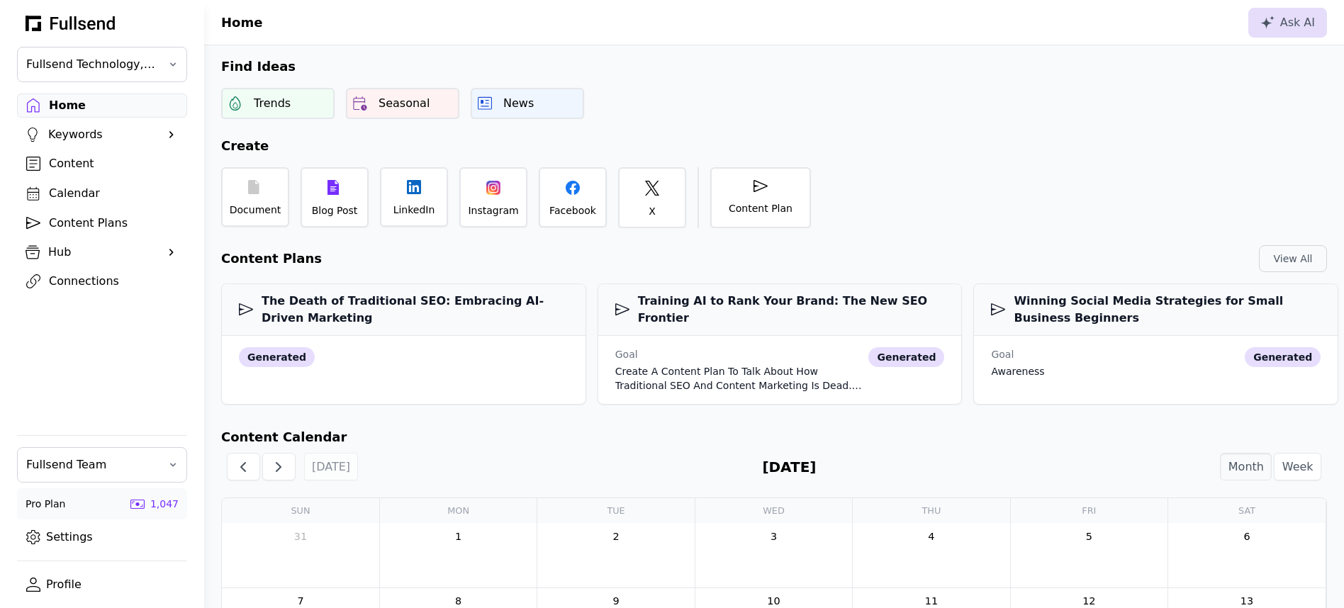
click at [64, 172] on link "Content" at bounding box center [102, 164] width 170 height 24
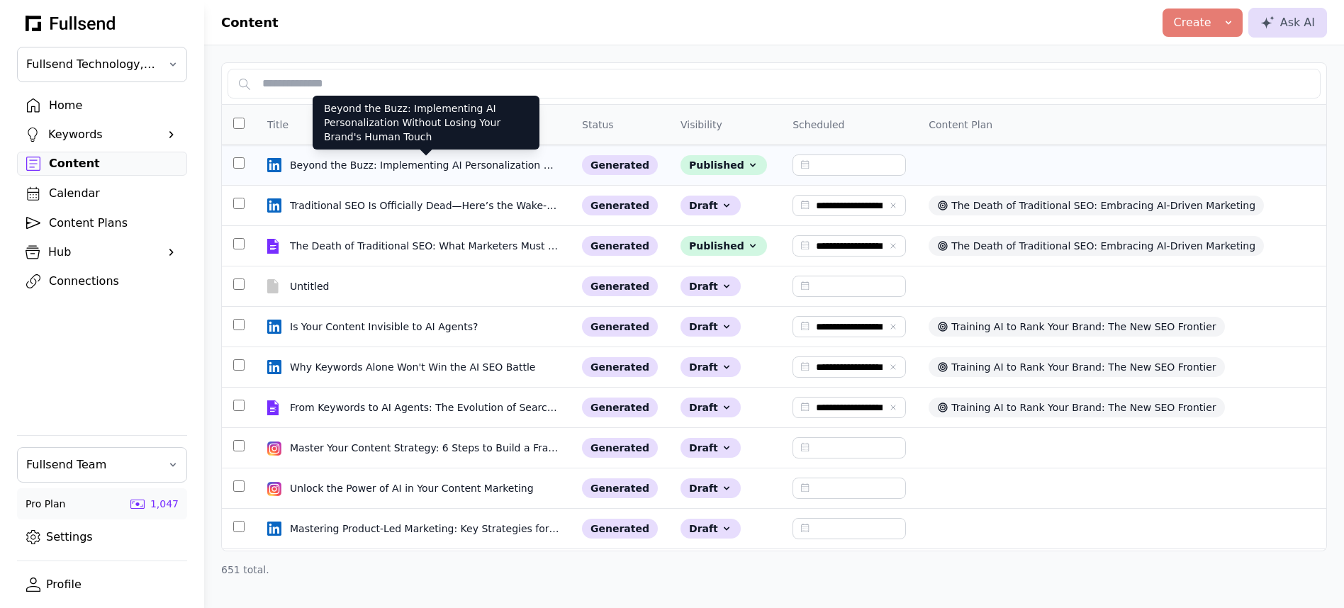
click at [369, 159] on div "Beyond the Buzz: Implementing AI Personalization Without Losing Your Brand's Hu…" at bounding box center [426, 165] width 272 height 14
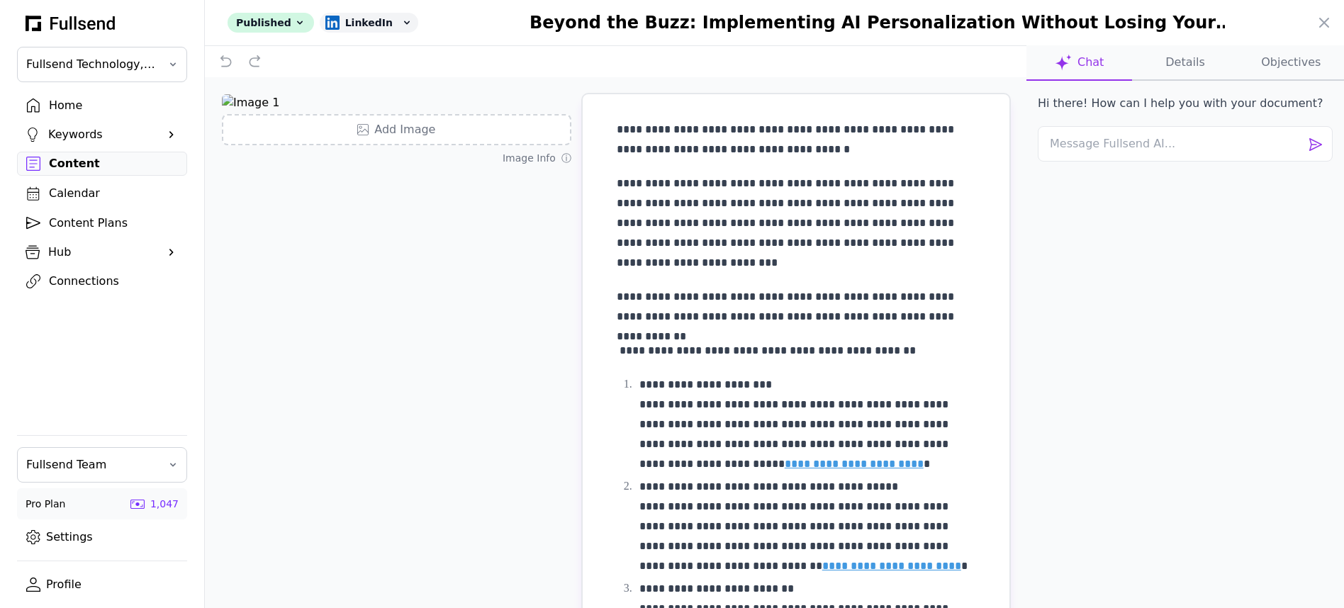
click at [1186, 63] on button "Details" at bounding box center [1185, 62] width 106 height 35
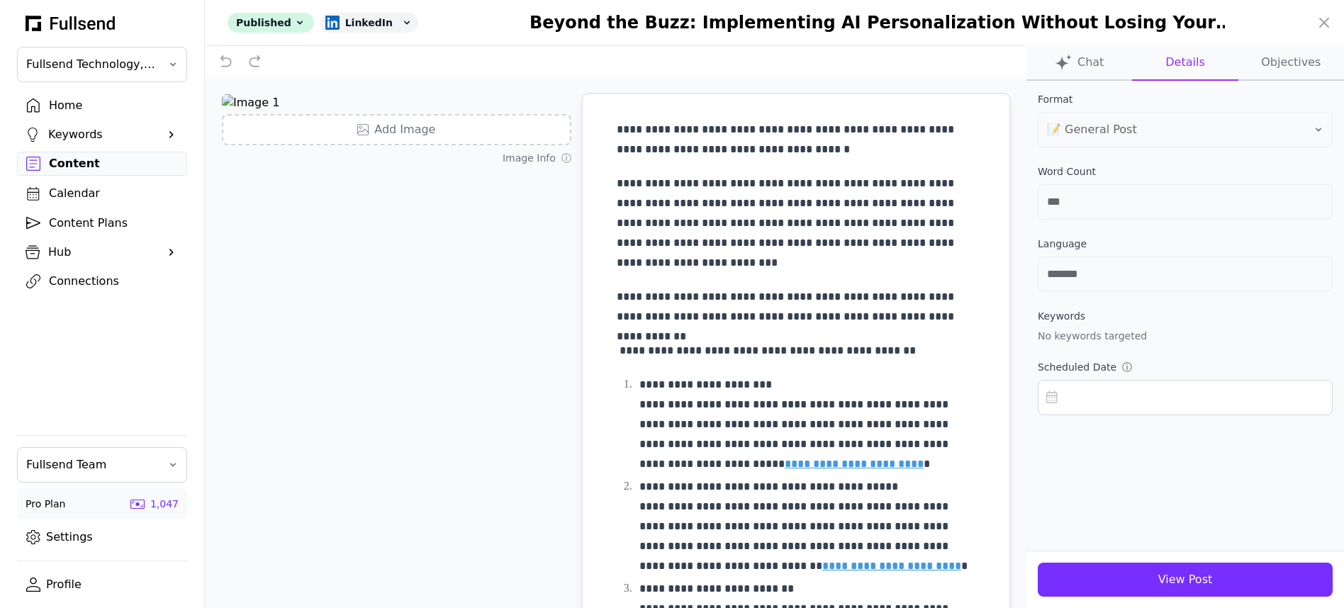
click at [1181, 570] on button "View Post" at bounding box center [1184, 580] width 295 height 34
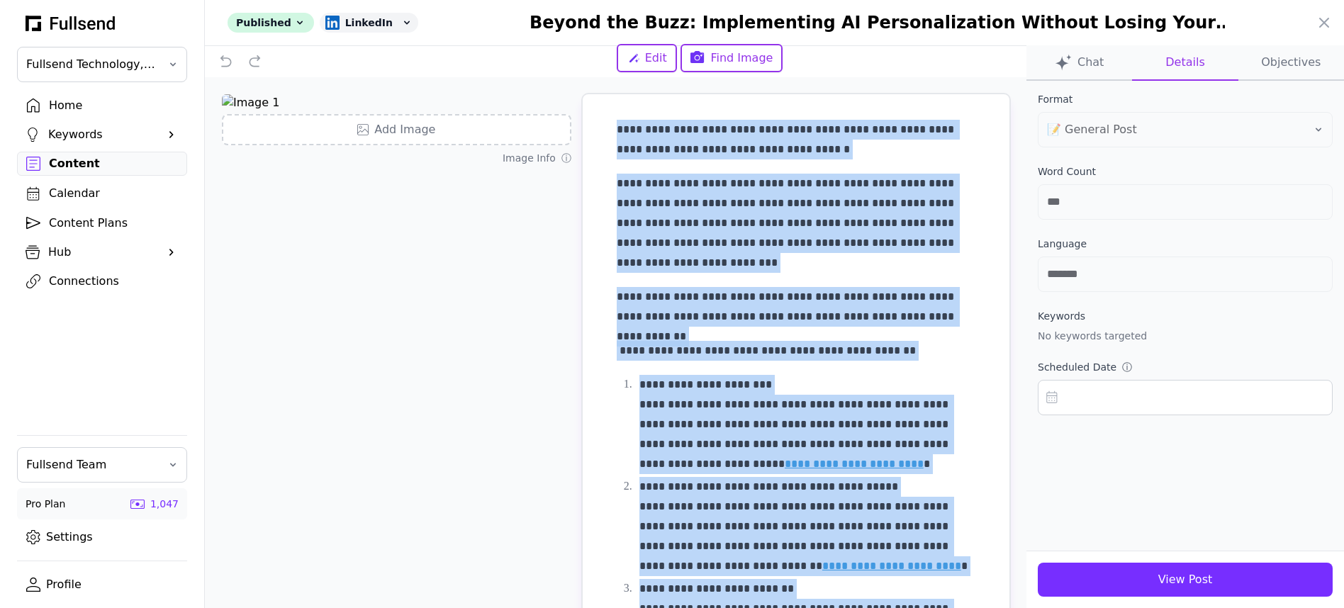
drag, startPoint x: 740, startPoint y: 504, endPoint x: 548, endPoint y: 10, distance: 530.0
click at [548, 10] on div "**********" at bounding box center [774, 304] width 1139 height 608
copy div "**********"
click at [1323, 18] on icon at bounding box center [1323, 22] width 17 height 17
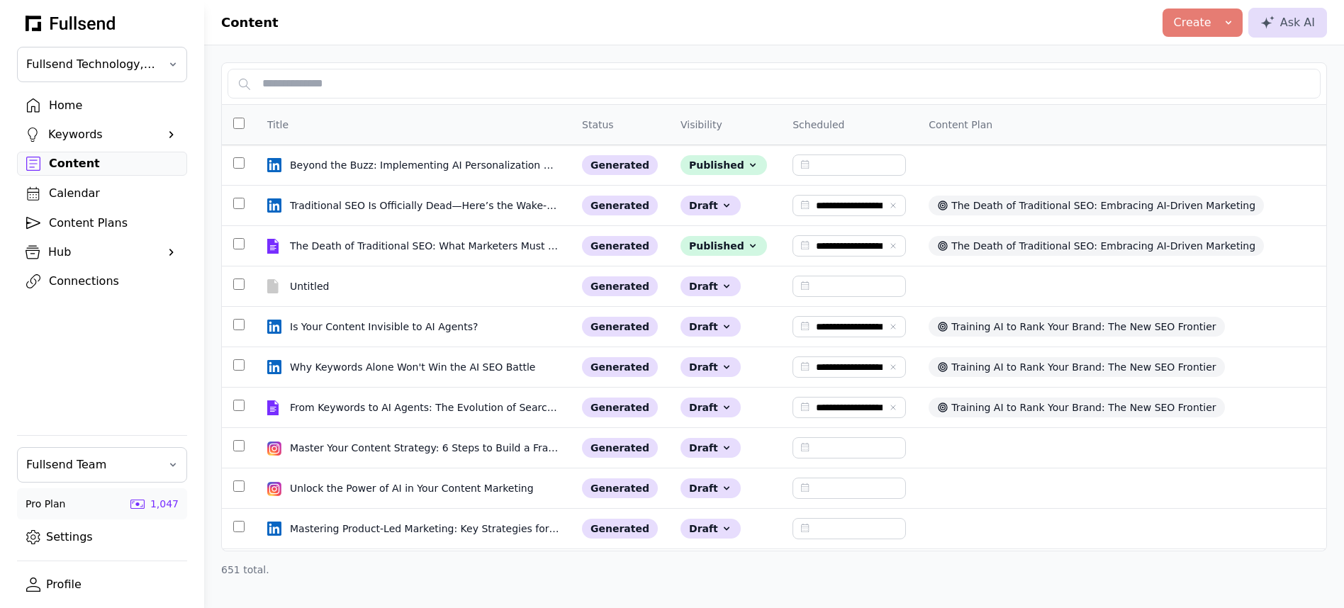
click at [75, 108] on div "Home" at bounding box center [113, 105] width 129 height 17
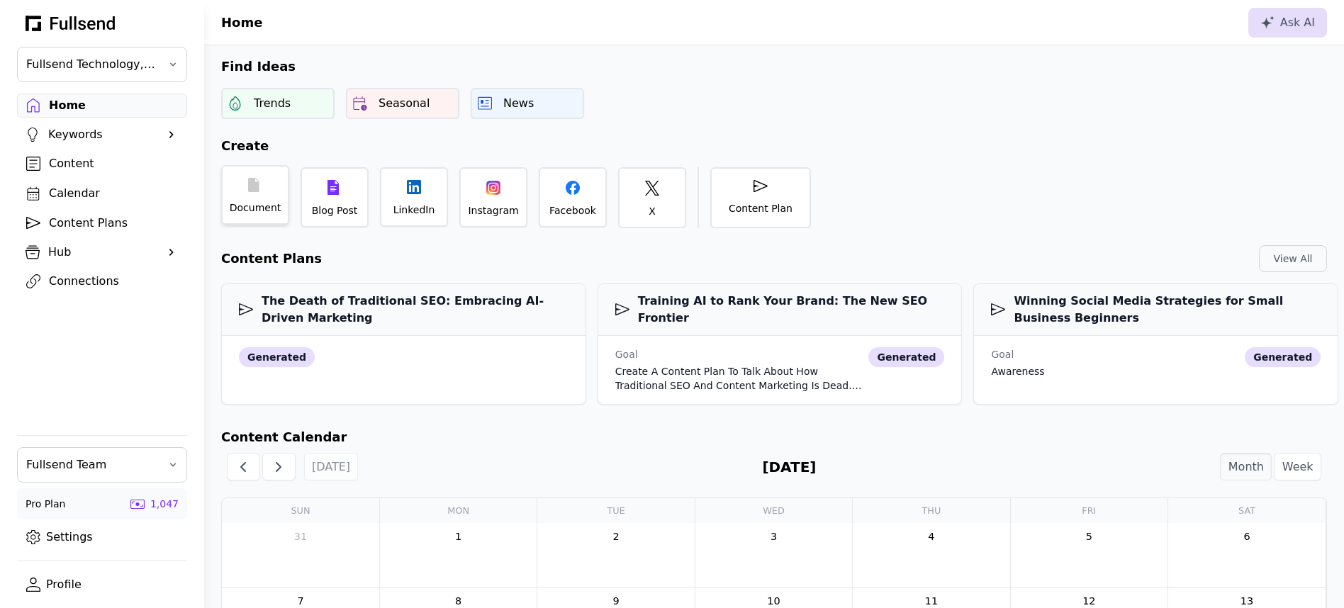
click at [259, 198] on div "Document" at bounding box center [255, 195] width 68 height 60
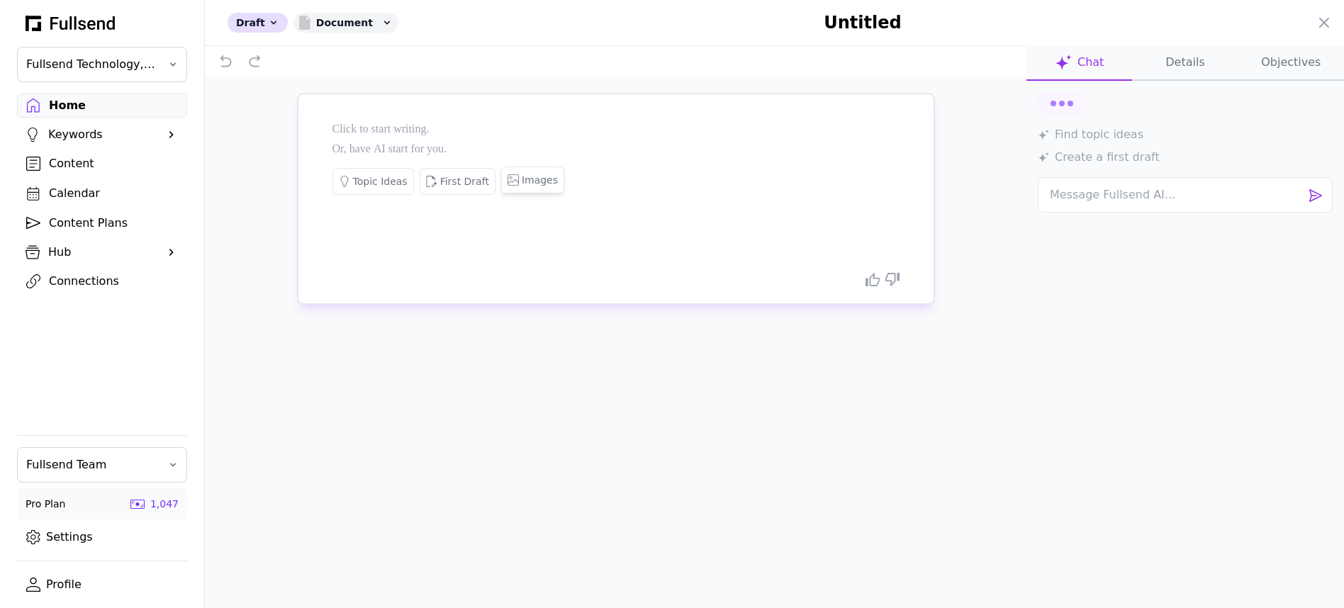
click at [513, 171] on button "Images" at bounding box center [532, 180] width 63 height 27
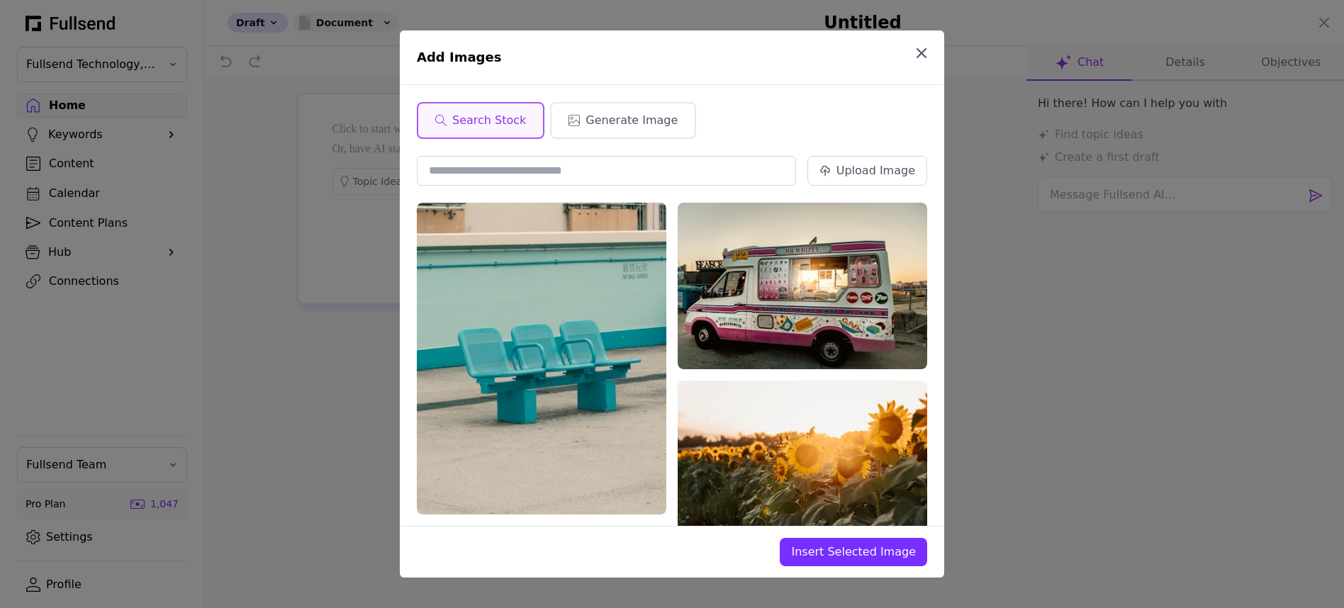
click at [923, 53] on icon "button" at bounding box center [921, 53] width 17 height 17
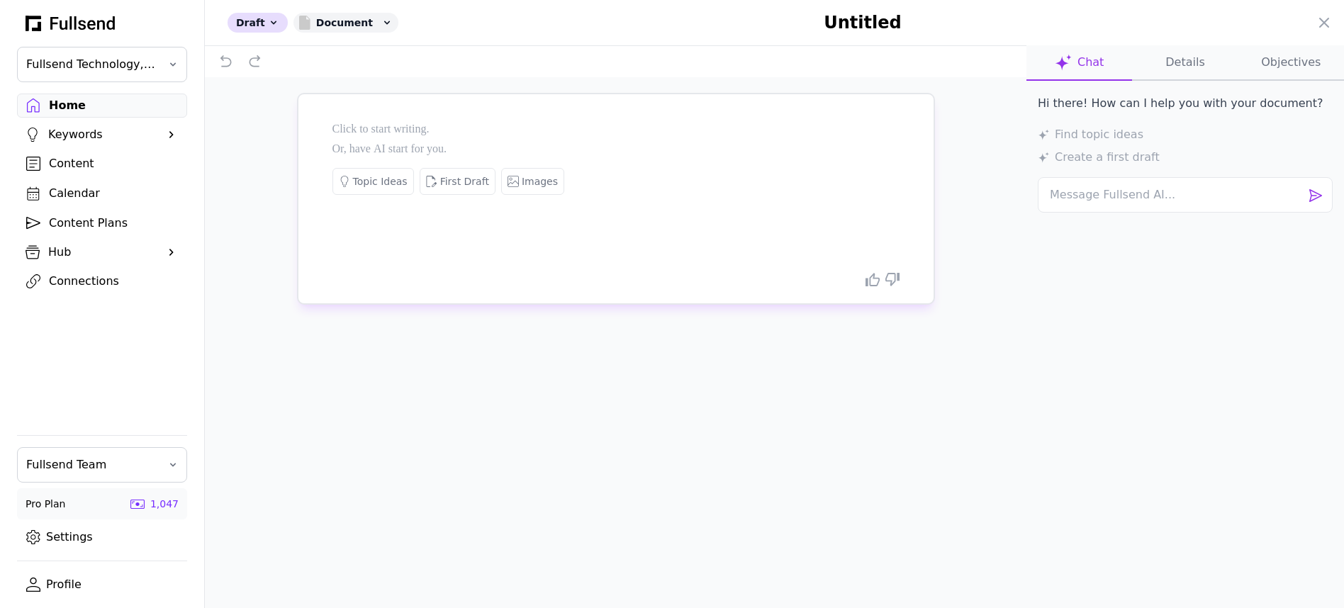
click at [361, 127] on p at bounding box center [615, 130] width 567 height 20
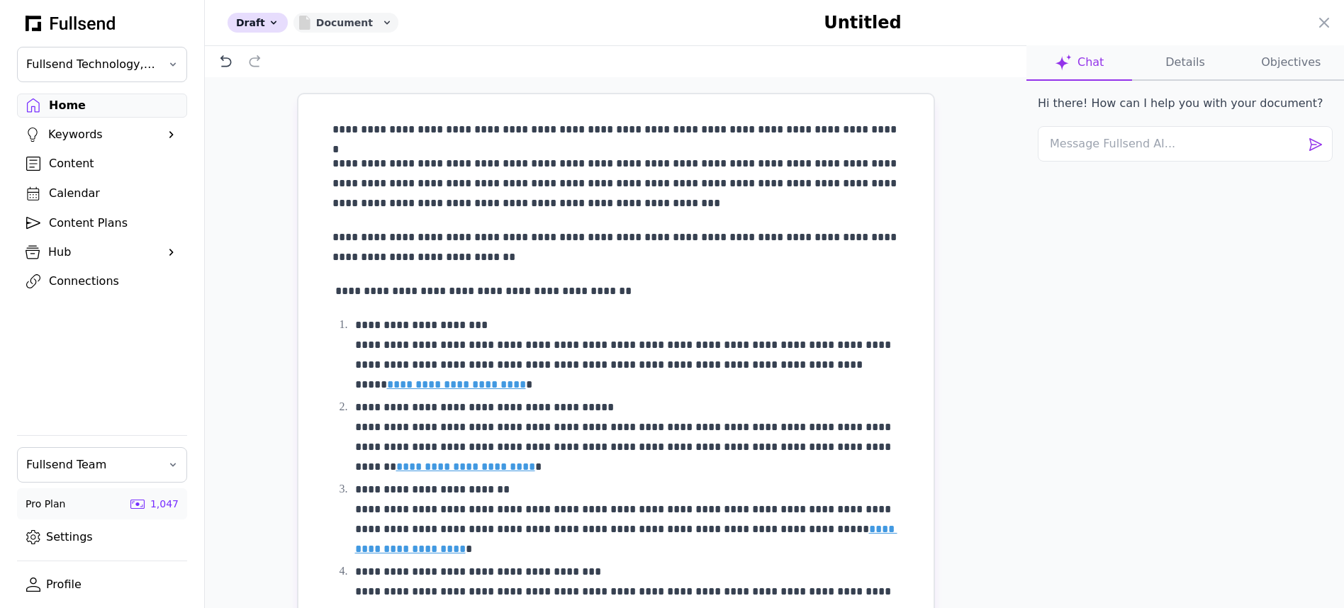
click at [351, 18] on div "Document" at bounding box center [345, 23] width 105 height 20
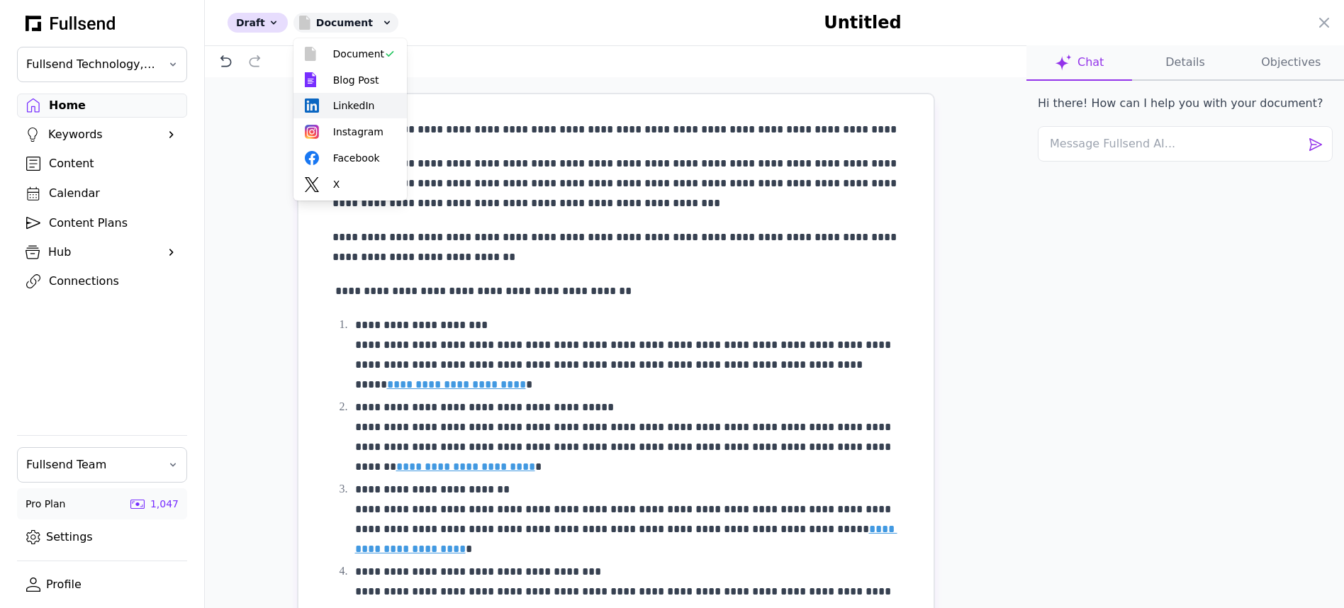
click at [349, 100] on button "LinkedIn" at bounding box center [349, 106] width 113 height 26
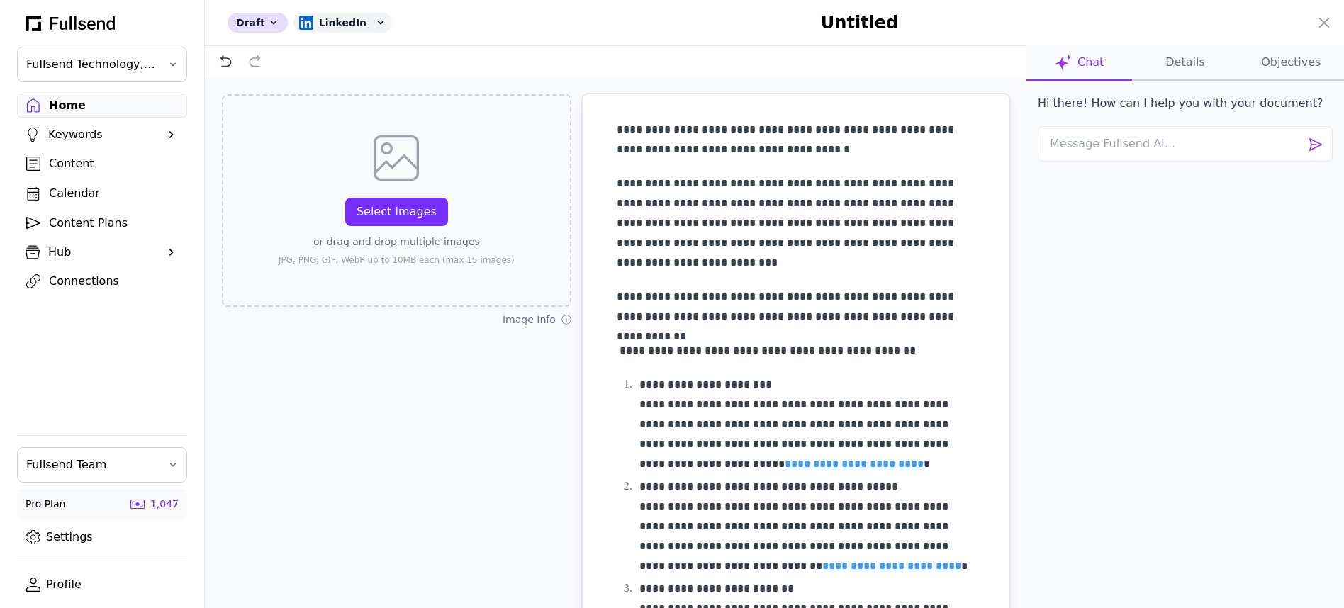
click at [1173, 68] on button "Details" at bounding box center [1185, 62] width 106 height 35
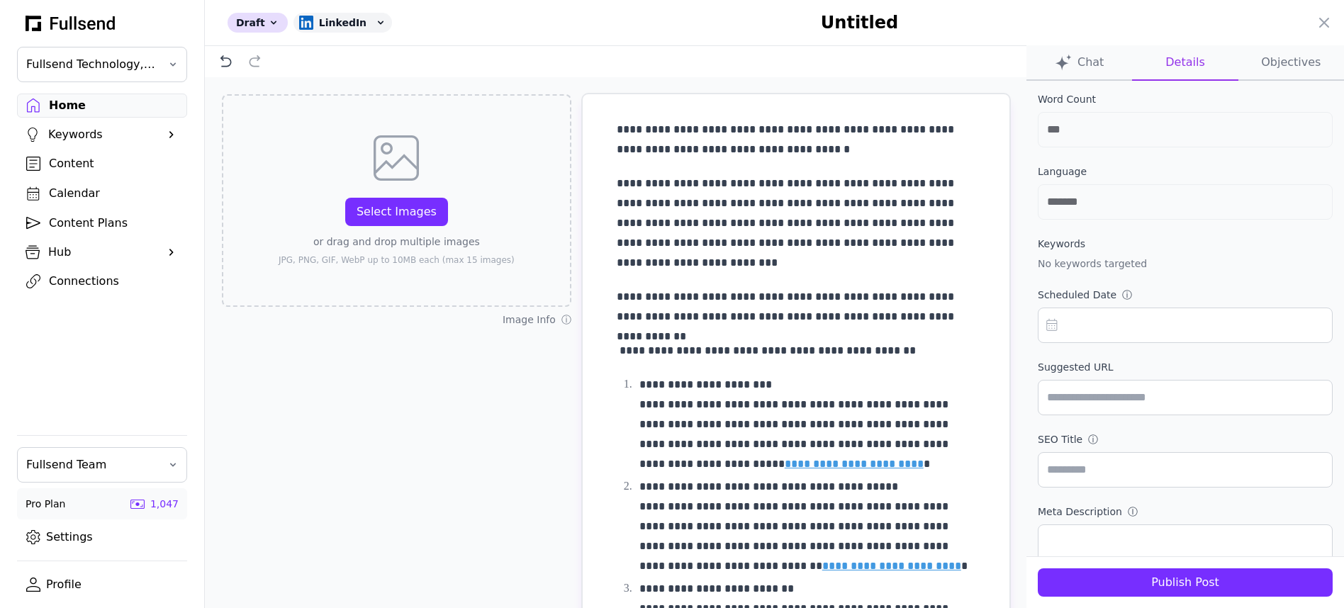
click at [1171, 576] on div "Publish Post" at bounding box center [1185, 582] width 272 height 17
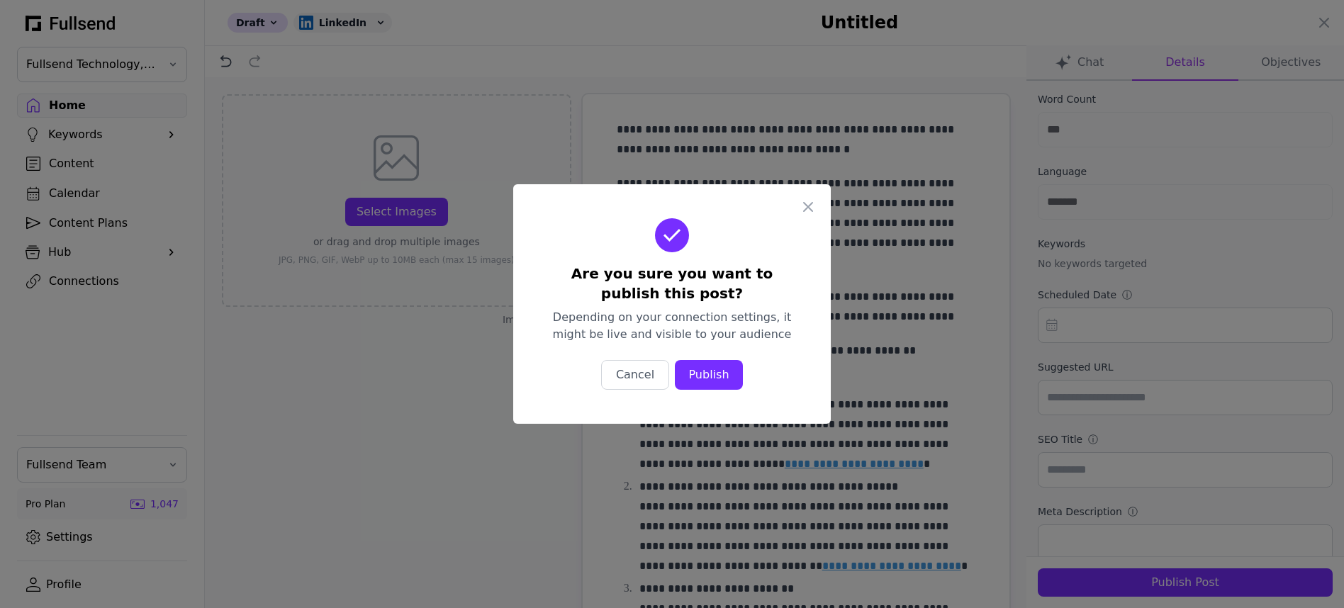
click at [715, 378] on div "Publish" at bounding box center [708, 374] width 45 height 17
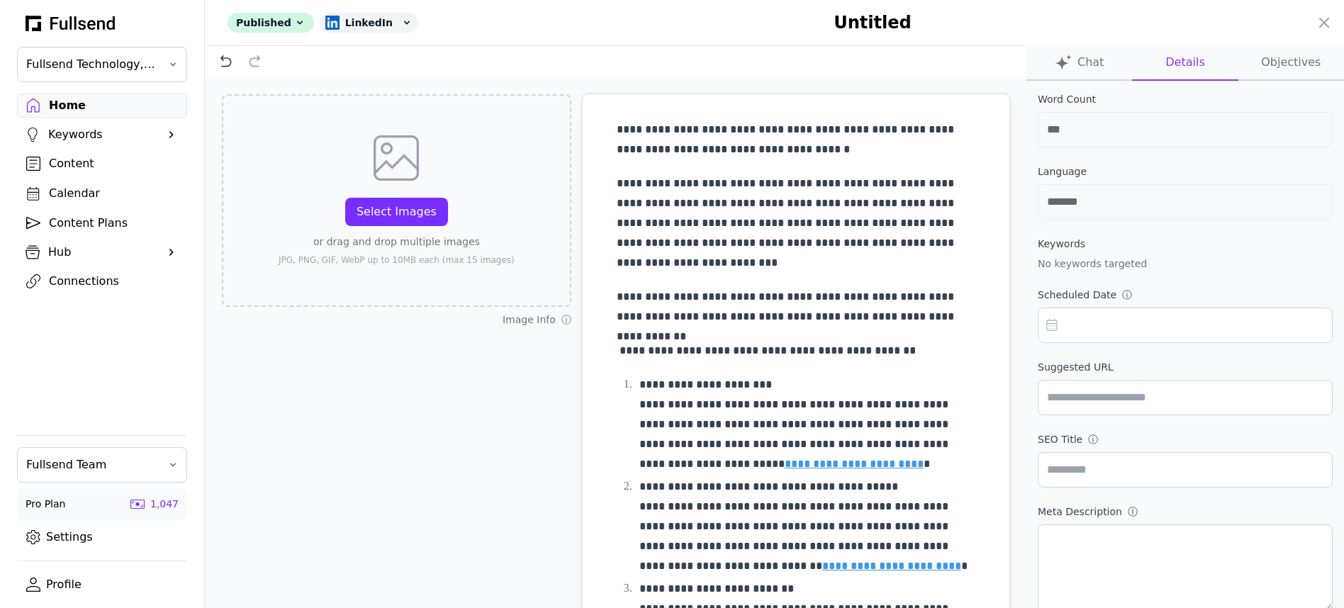
click at [74, 104] on div at bounding box center [672, 304] width 1344 height 608
